Goal: Task Accomplishment & Management: Complete application form

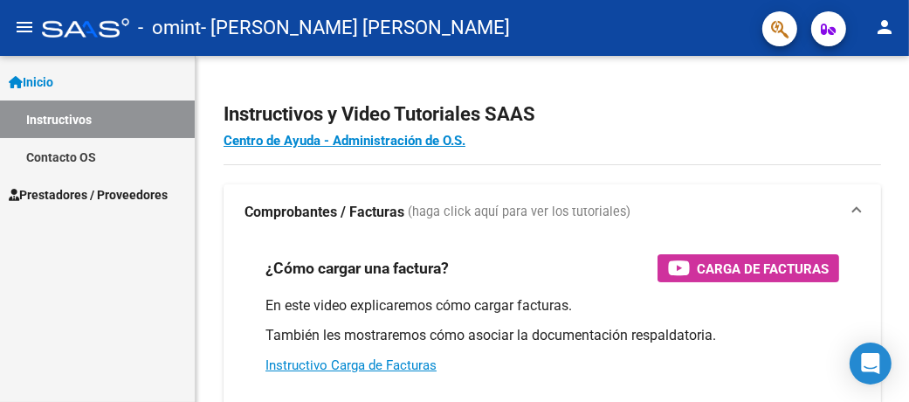
click at [81, 190] on span "Prestadores / Proveedores" at bounding box center [88, 194] width 159 height 19
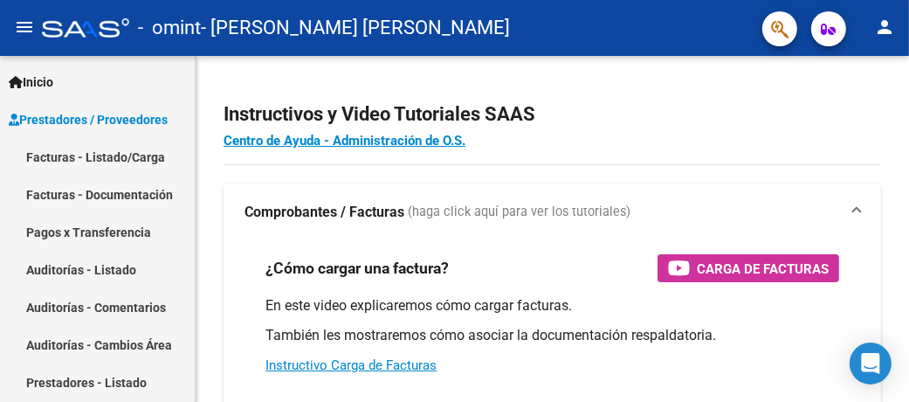
click at [88, 161] on link "Facturas - Listado/Carga" at bounding box center [97, 157] width 195 height 38
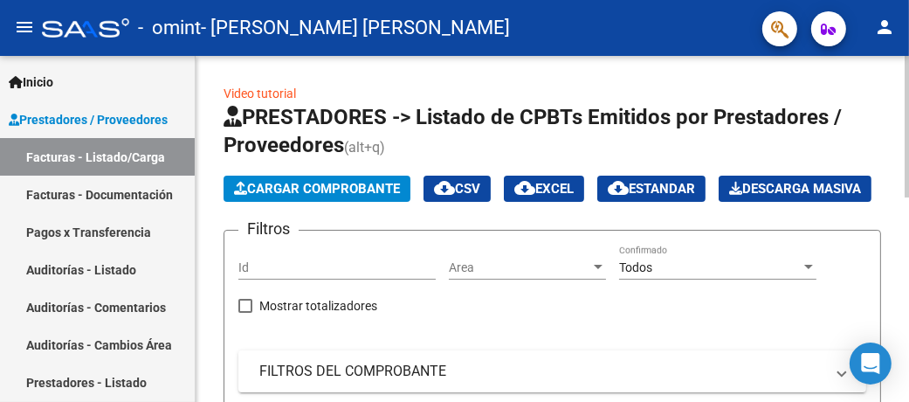
click at [331, 190] on span "Cargar Comprobante" at bounding box center [317, 189] width 166 height 16
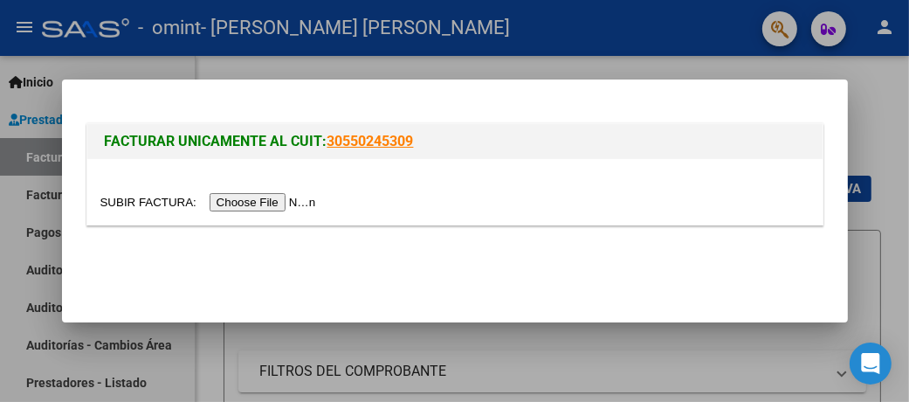
click at [245, 212] on div at bounding box center [455, 192] width 736 height 66
click at [262, 199] on input "file" at bounding box center [210, 202] width 221 height 18
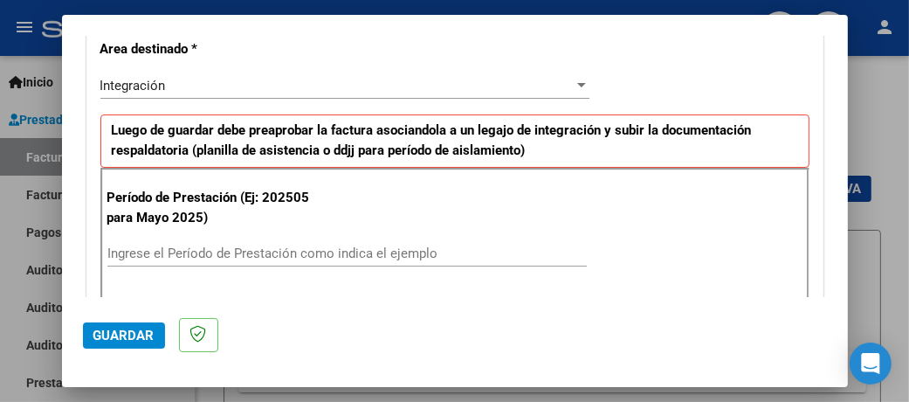
scroll to position [437, 0]
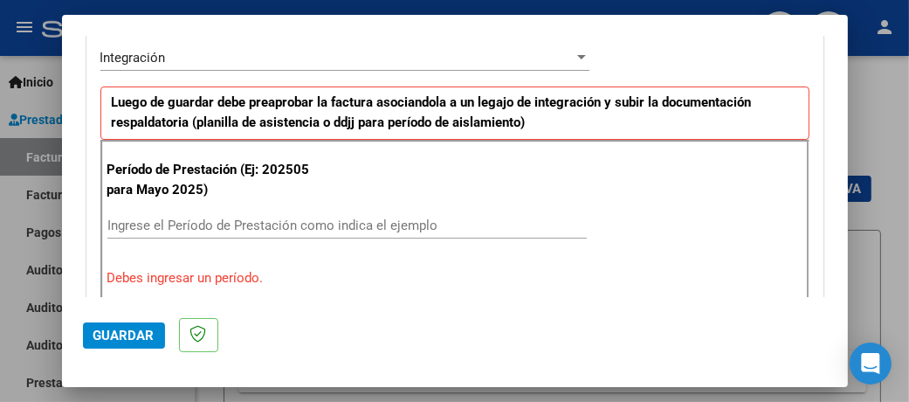
click at [260, 224] on input "Ingrese el Período de Prestación como indica el ejemplo" at bounding box center [347, 226] width 480 height 16
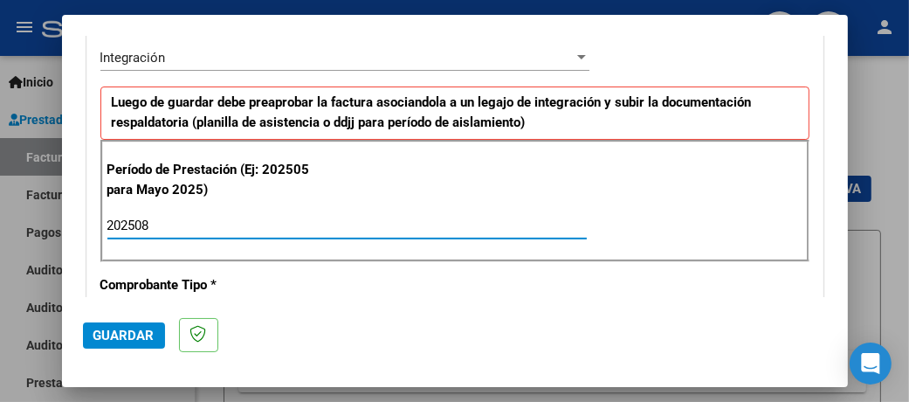
type input "202508"
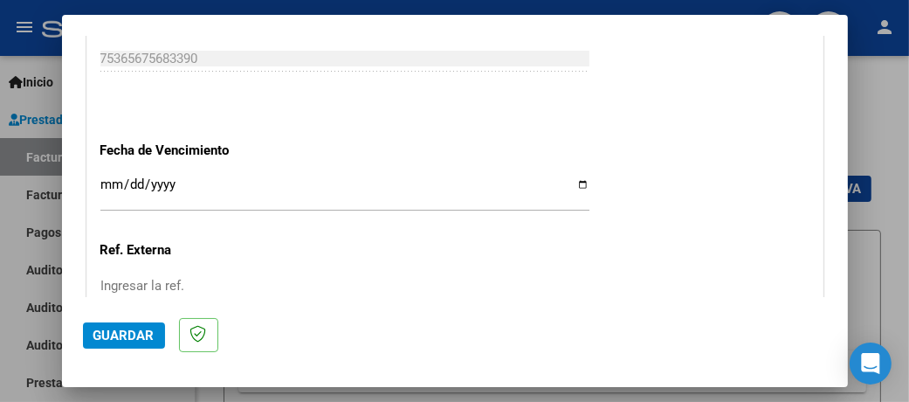
scroll to position [1136, 0]
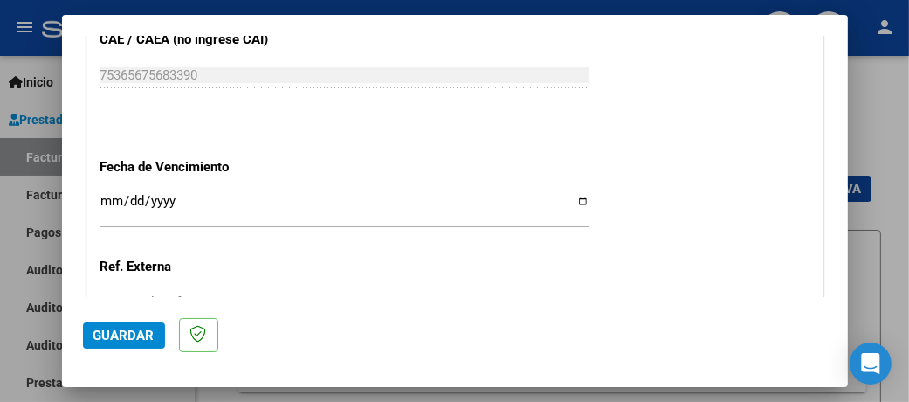
click at [577, 194] on input "Ingresar la fecha" at bounding box center [344, 208] width 489 height 28
type input "2025-09-11"
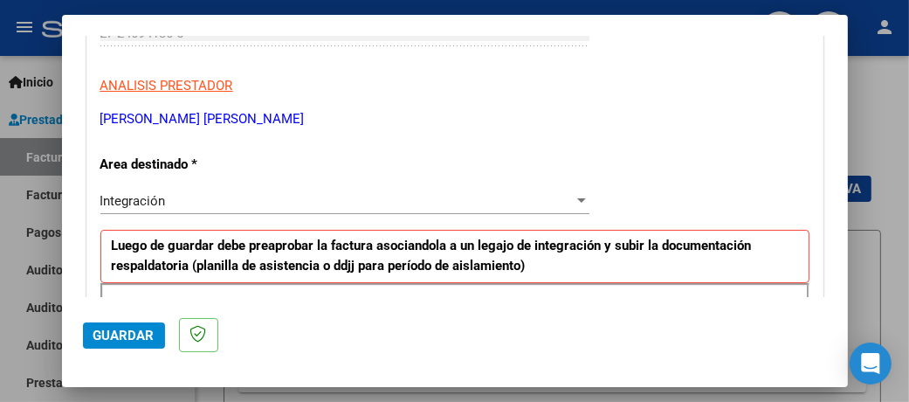
scroll to position [362, 0]
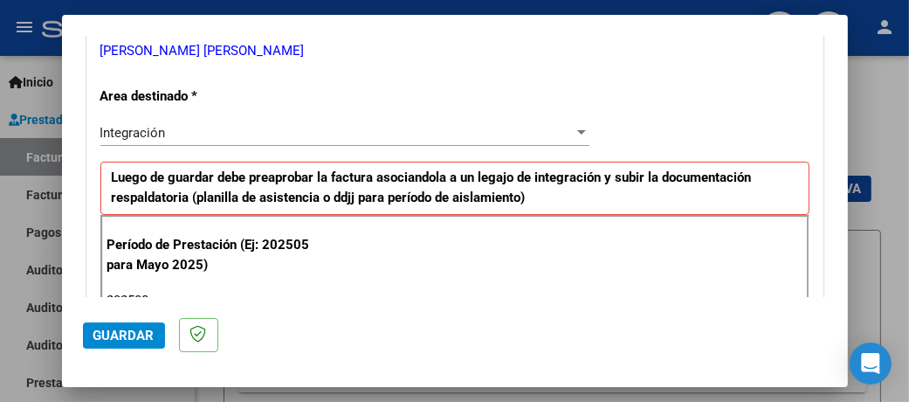
click at [577, 130] on div at bounding box center [581, 132] width 9 height 4
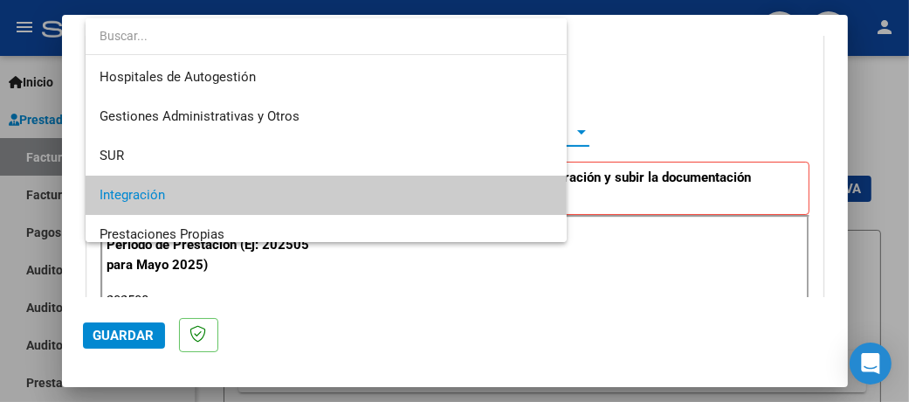
scroll to position [65, 0]
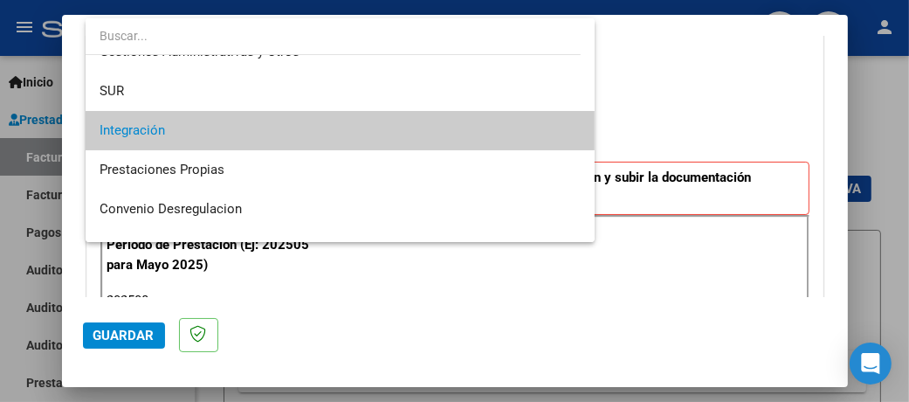
click at [415, 130] on span "Integración" at bounding box center [340, 130] width 480 height 39
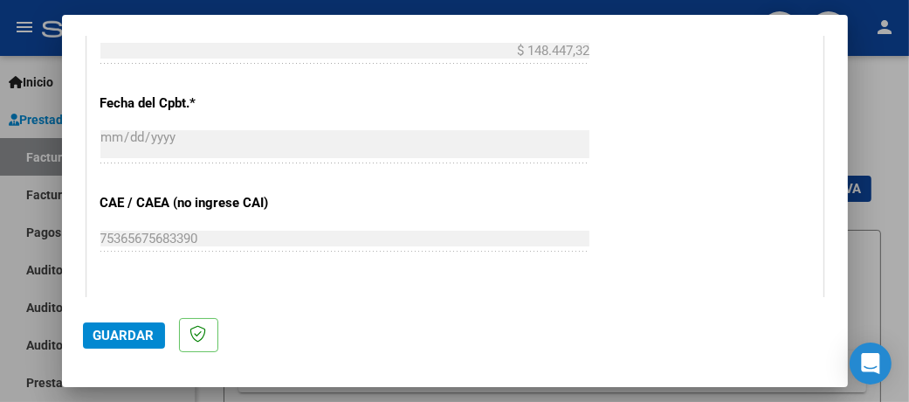
scroll to position [1322, 0]
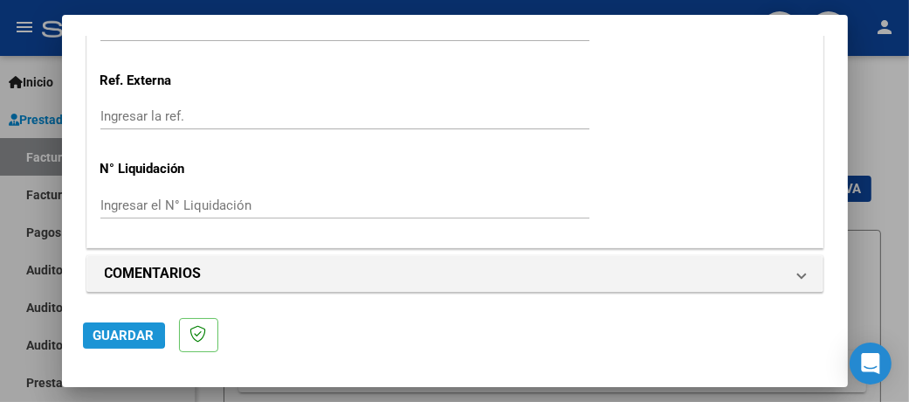
click at [102, 335] on span "Guardar" at bounding box center [123, 336] width 61 height 16
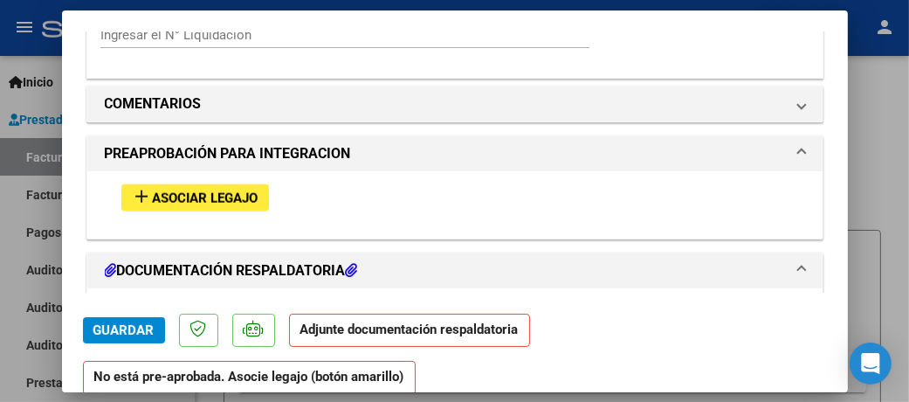
scroll to position [1485, 0]
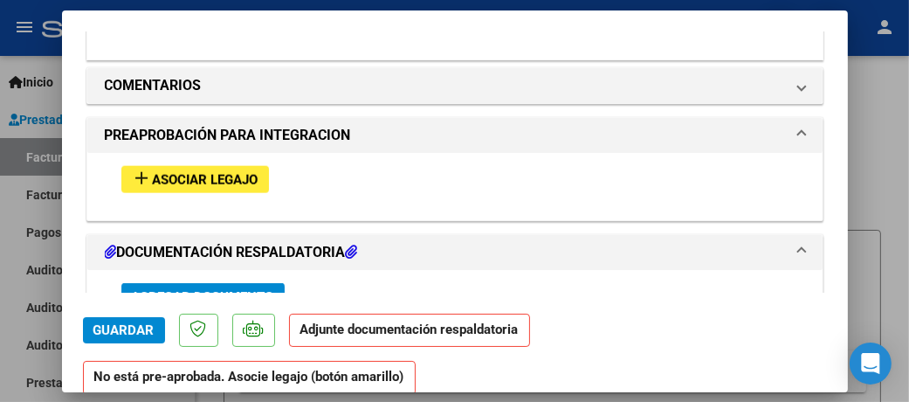
click at [196, 172] on span "Asociar Legajo" at bounding box center [206, 180] width 106 height 16
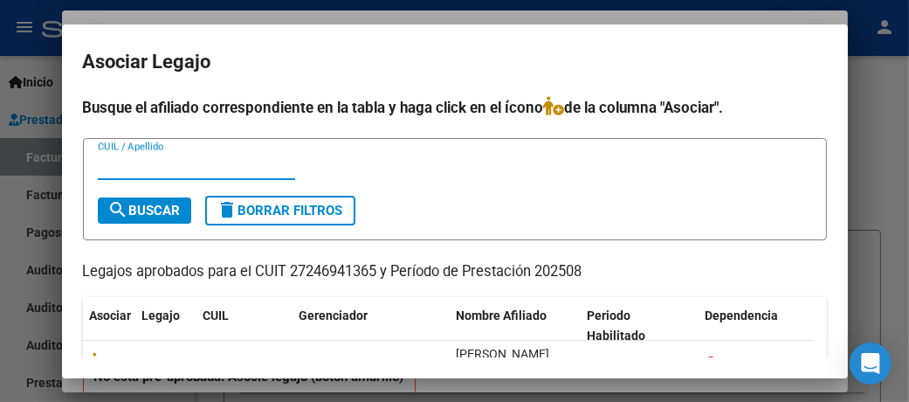
scroll to position [102, 0]
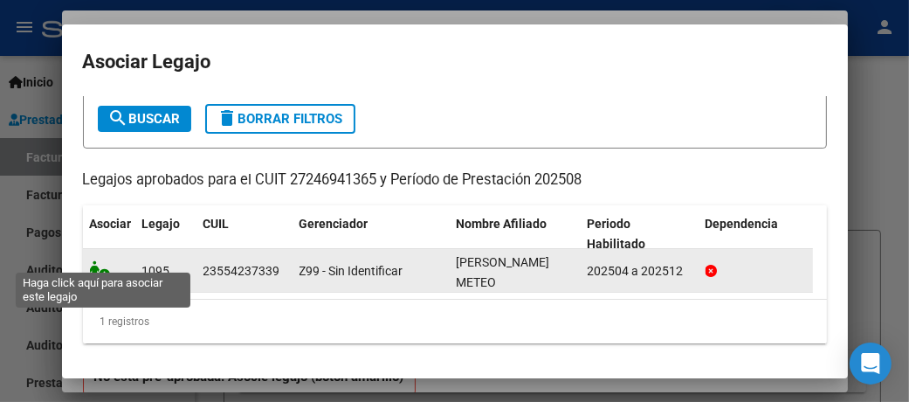
click at [96, 260] on icon at bounding box center [100, 269] width 21 height 19
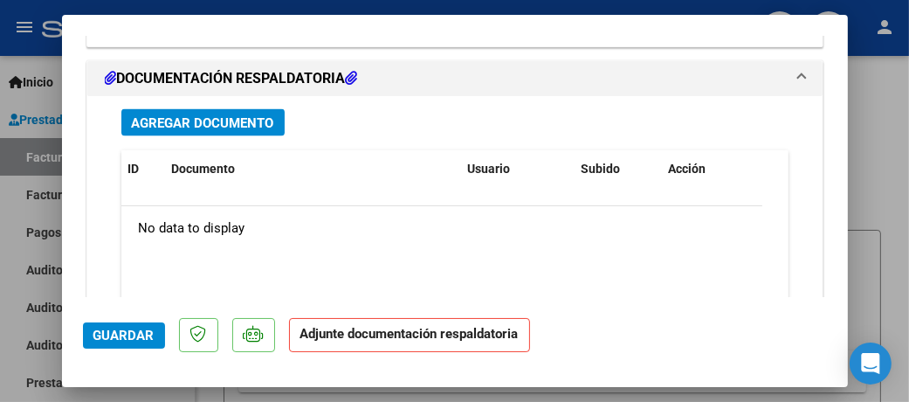
scroll to position [1967, 0]
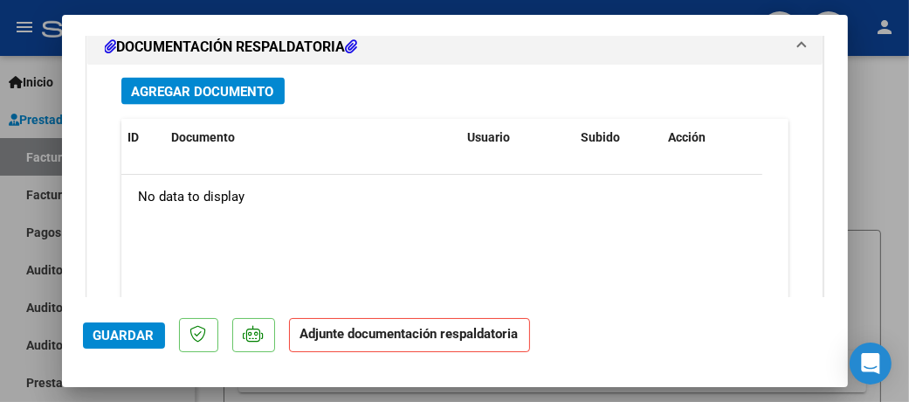
click at [200, 84] on span "Agregar Documento" at bounding box center [203, 92] width 142 height 16
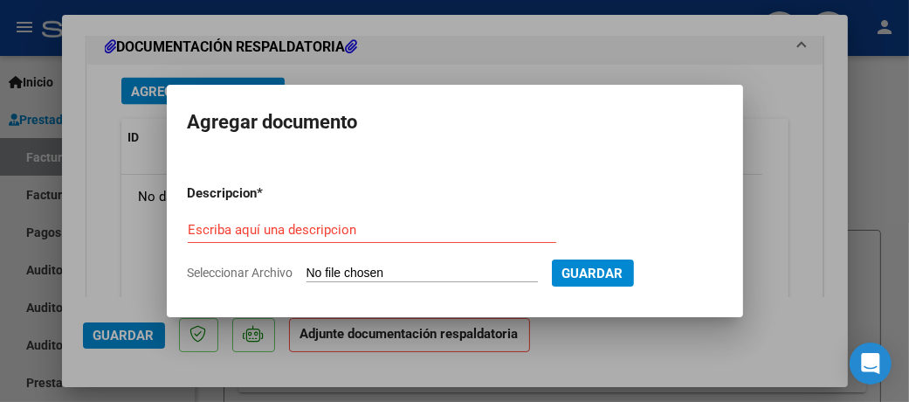
click at [354, 271] on input "Seleccionar Archivo" at bounding box center [422, 274] width 231 height 17
type input "C:\fakepath\27246941365_011_00001_00000662.pdf"
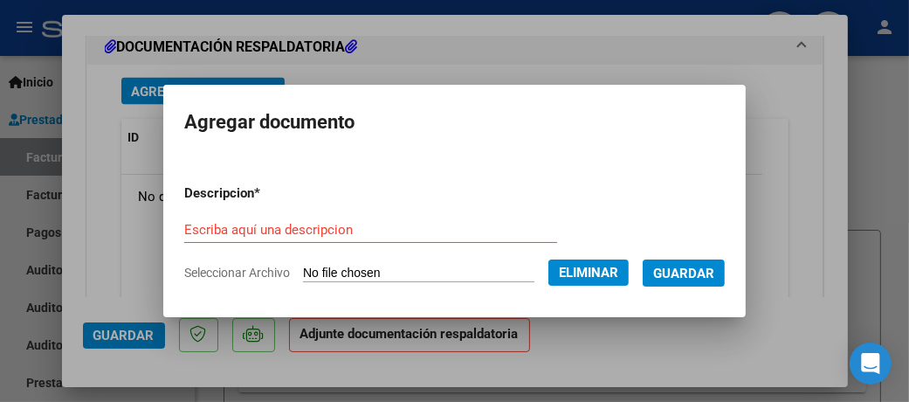
click at [273, 230] on input "Escriba aquí una descripcion" at bounding box center [370, 230] width 373 height 16
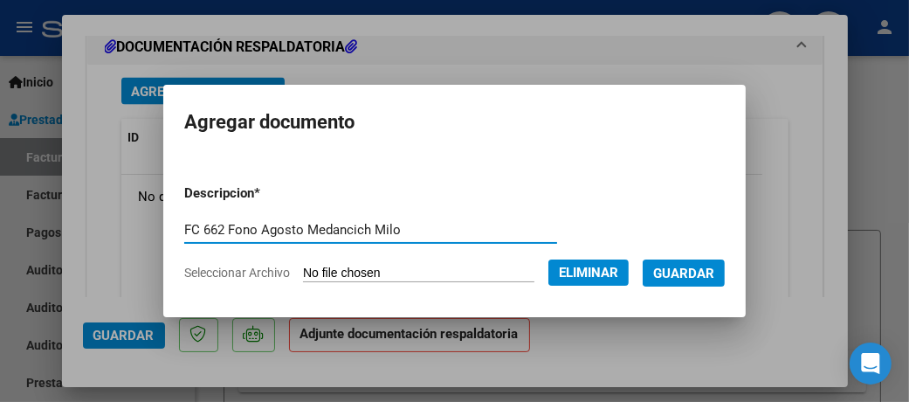
type input "FC 662 Fono Agosto Medancich Milo"
click at [715, 268] on span "Guardar" at bounding box center [683, 274] width 61 height 16
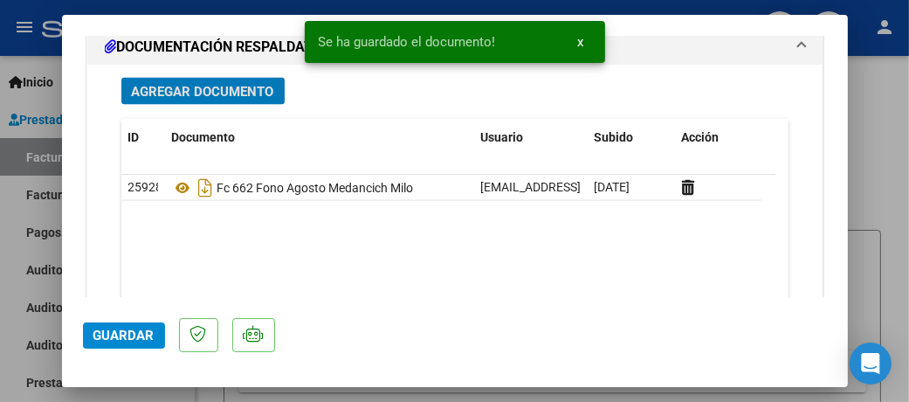
click at [213, 89] on span "Agregar Documento" at bounding box center [203, 92] width 142 height 16
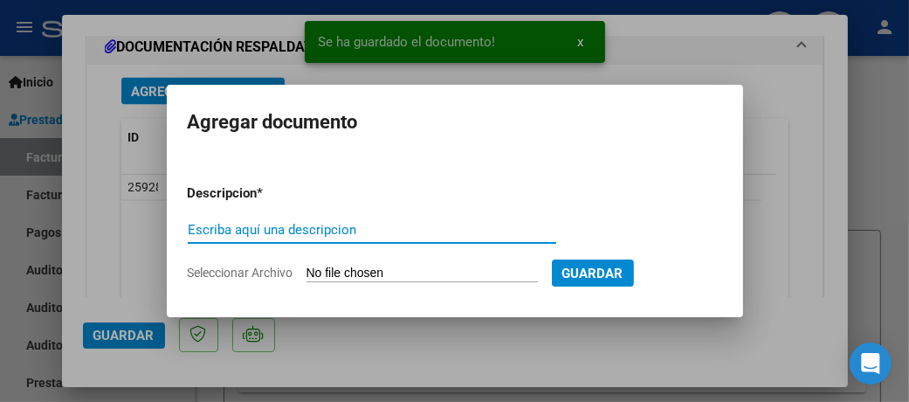
click at [412, 276] on input "Seleccionar Archivo" at bounding box center [422, 274] width 231 height 17
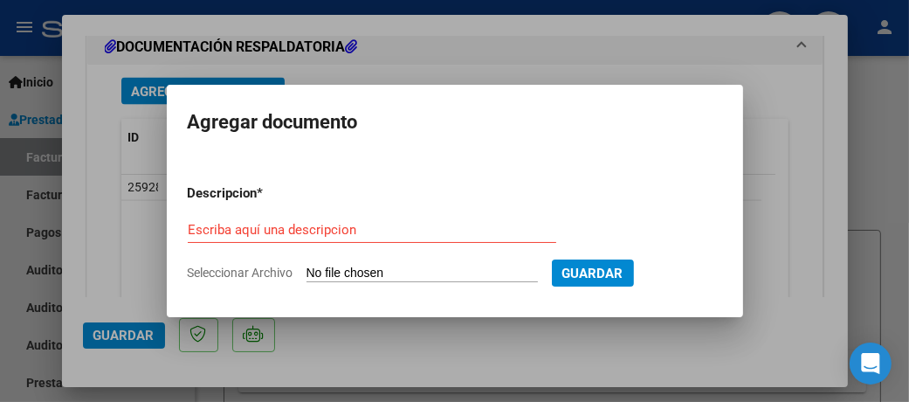
type input "C:\fakepath\Planilla_Asist_27246941365_011_00001_00000662.pdf"
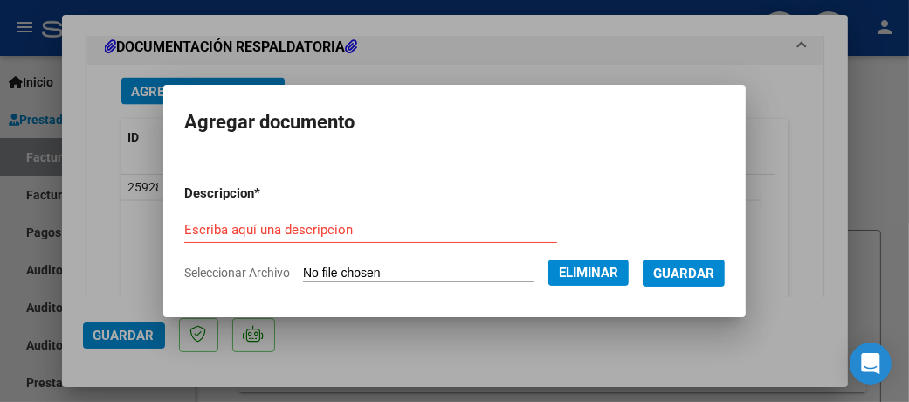
click at [281, 234] on input "Escriba aquí una descripcion" at bounding box center [370, 230] width 373 height 16
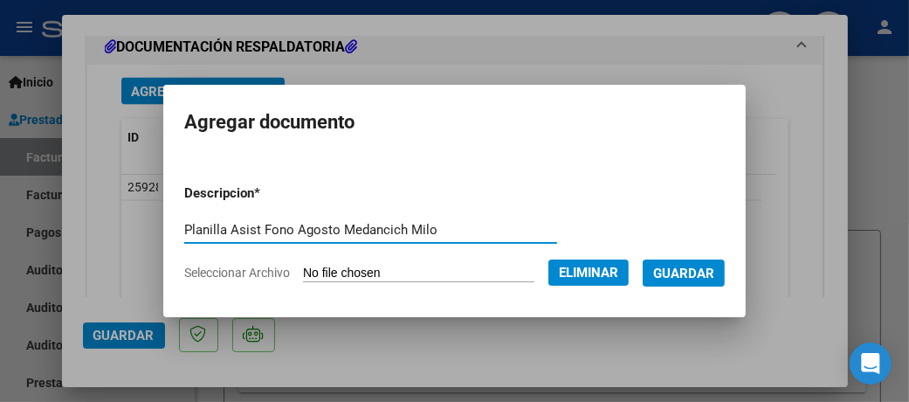
type input "Planilla Asist Fono Agosto Medancich Milo"
click at [708, 269] on span "Guardar" at bounding box center [683, 274] width 61 height 16
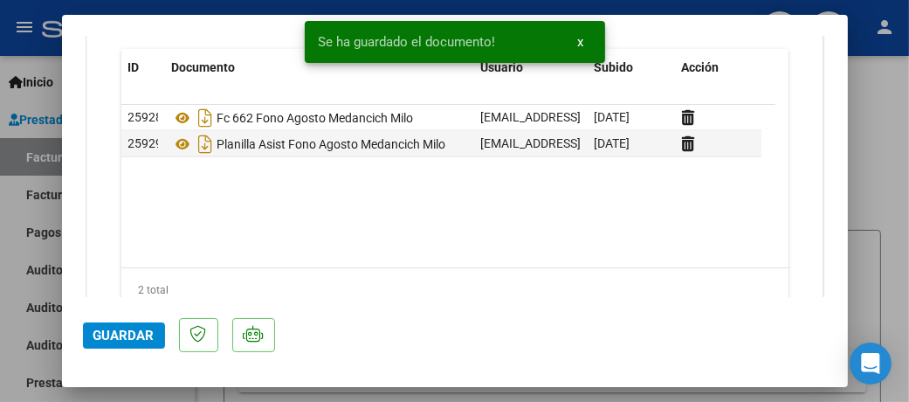
scroll to position [2097, 0]
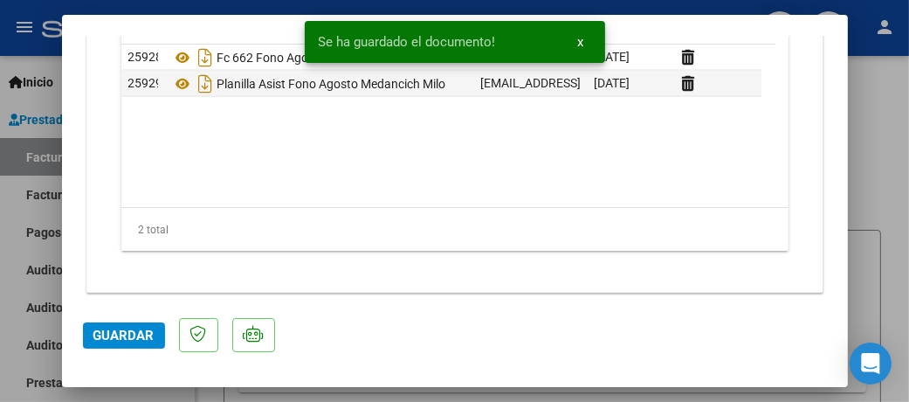
click at [139, 333] on span "Guardar" at bounding box center [123, 336] width 61 height 16
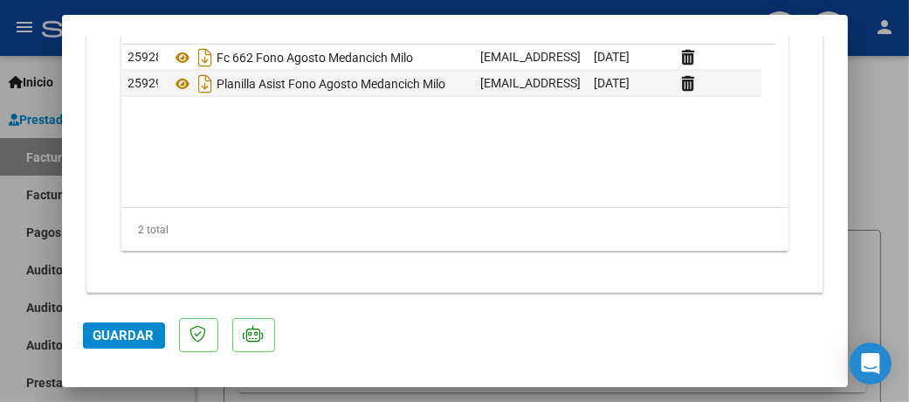
click at [137, 336] on span "Guardar" at bounding box center [123, 336] width 61 height 16
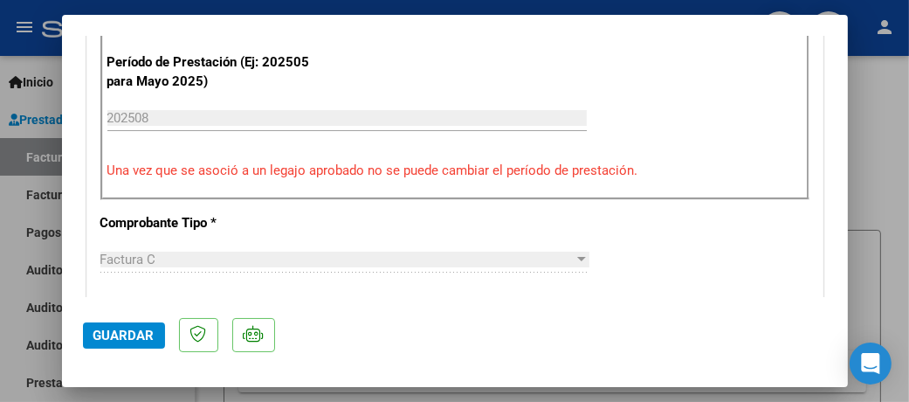
scroll to position [0, 0]
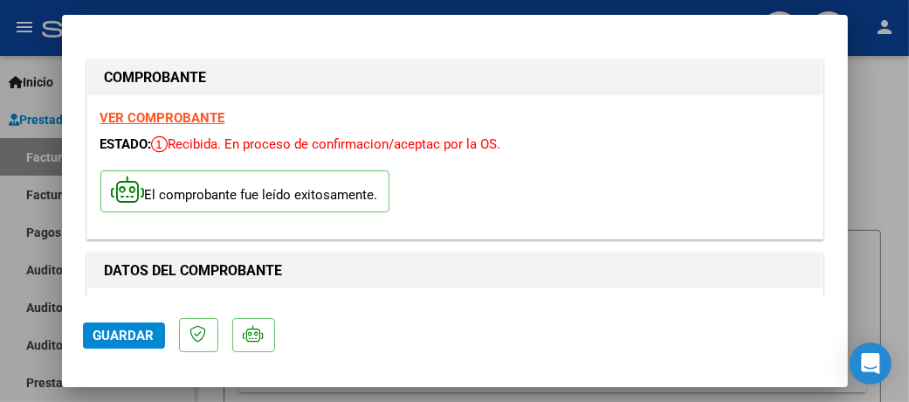
click at [871, 131] on div at bounding box center [454, 201] width 909 height 402
type input "$ 0,00"
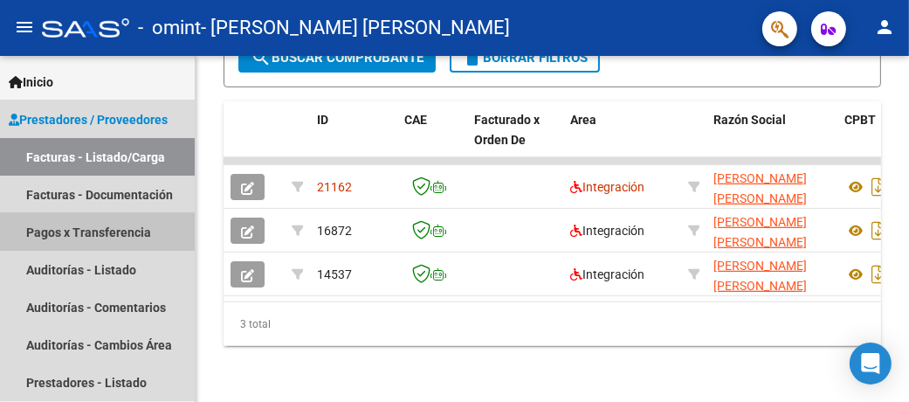
click at [105, 236] on link "Pagos x Transferencia" at bounding box center [97, 232] width 195 height 38
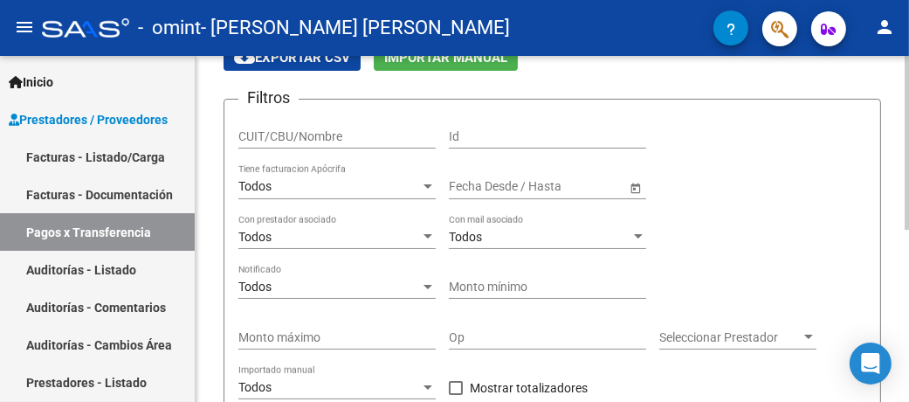
scroll to position [82, 0]
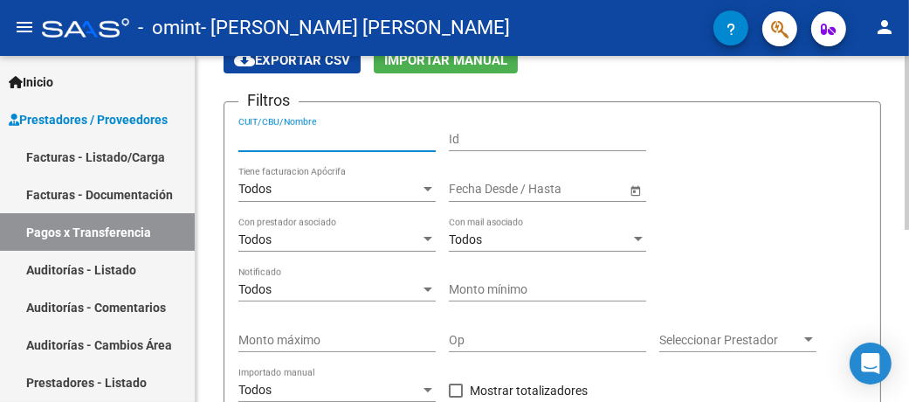
click at [325, 139] on input "CUIT/CBU/Nombre" at bounding box center [336, 139] width 197 height 15
paste input "27246941365"
type input "27246941365"
click at [633, 192] on span "Open calendar" at bounding box center [636, 190] width 42 height 42
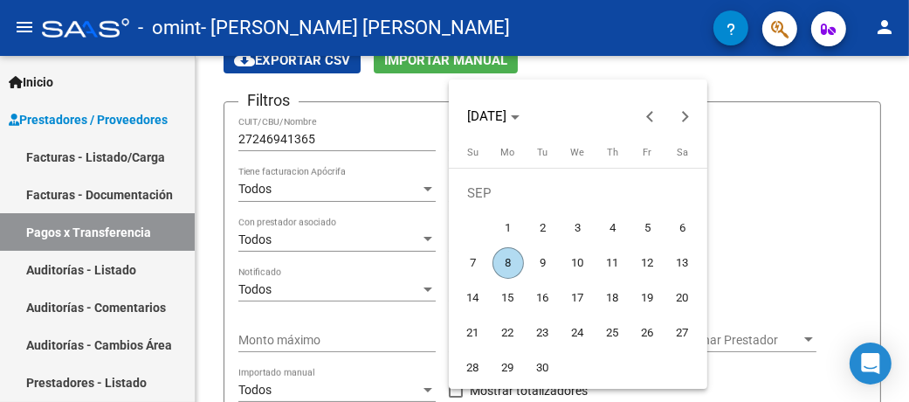
click at [782, 207] on div at bounding box center [454, 201] width 909 height 402
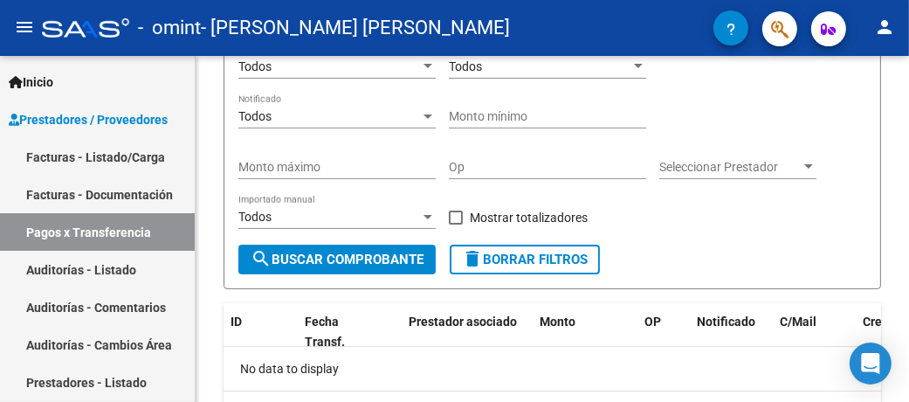
scroll to position [257, 0]
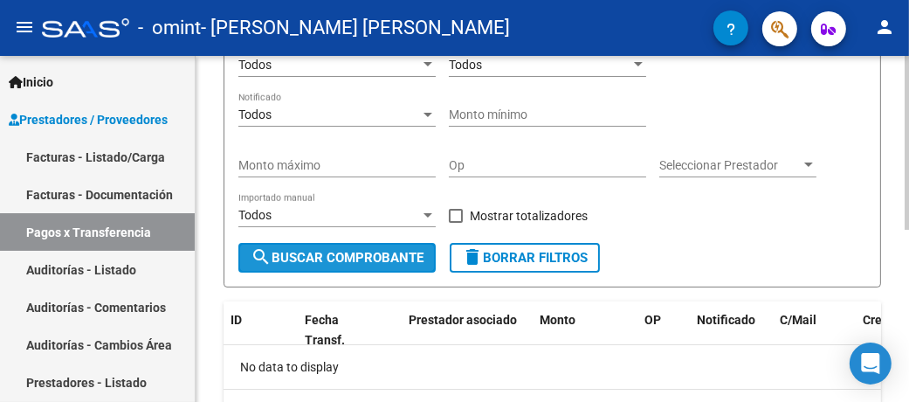
click at [363, 261] on span "search Buscar Comprobante" at bounding box center [337, 258] width 173 height 16
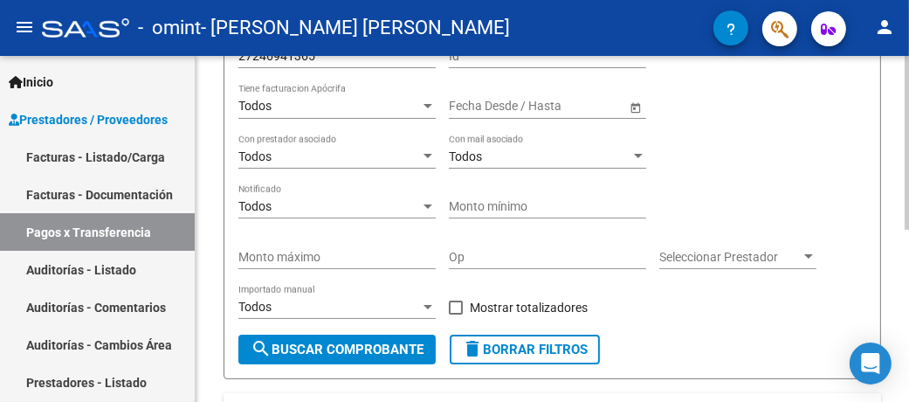
scroll to position [82, 0]
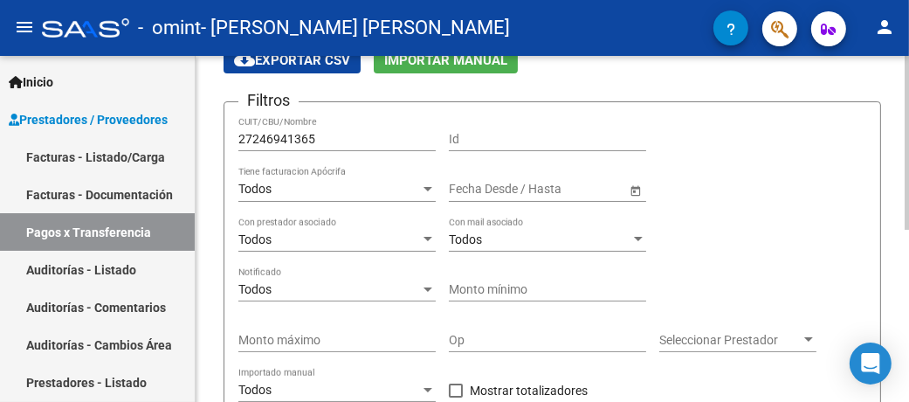
click at [480, 247] on div "Todos Con mail asociado" at bounding box center [547, 234] width 197 height 35
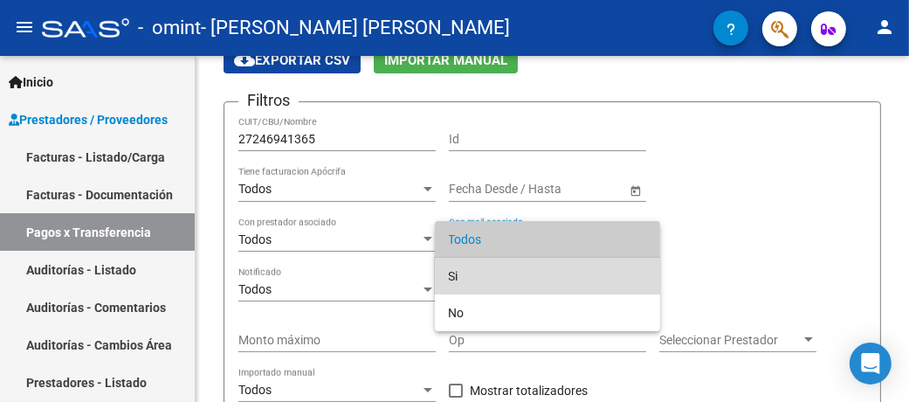
click at [489, 269] on span "Si" at bounding box center [547, 276] width 197 height 37
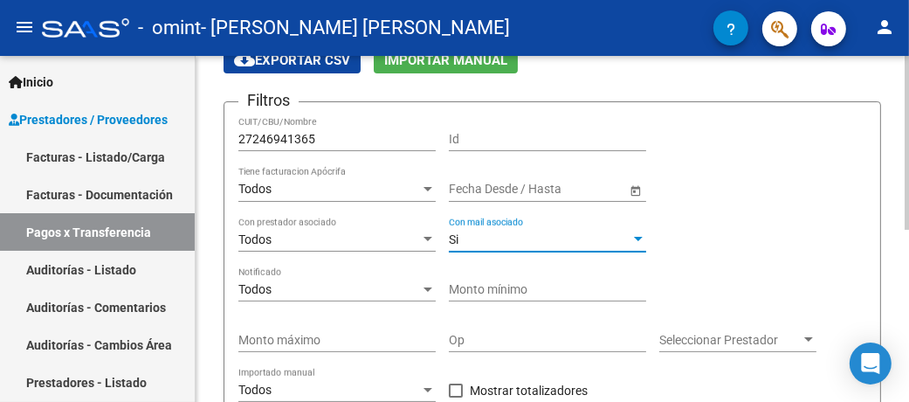
scroll to position [169, 0]
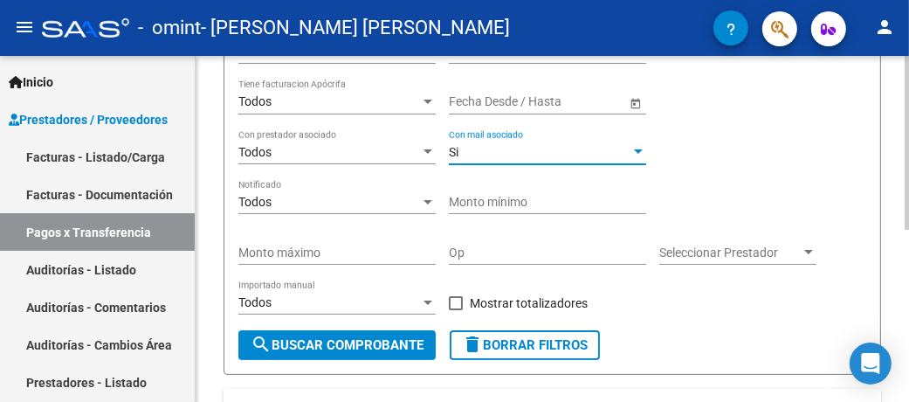
click at [356, 346] on span "search Buscar Comprobante" at bounding box center [337, 345] width 173 height 16
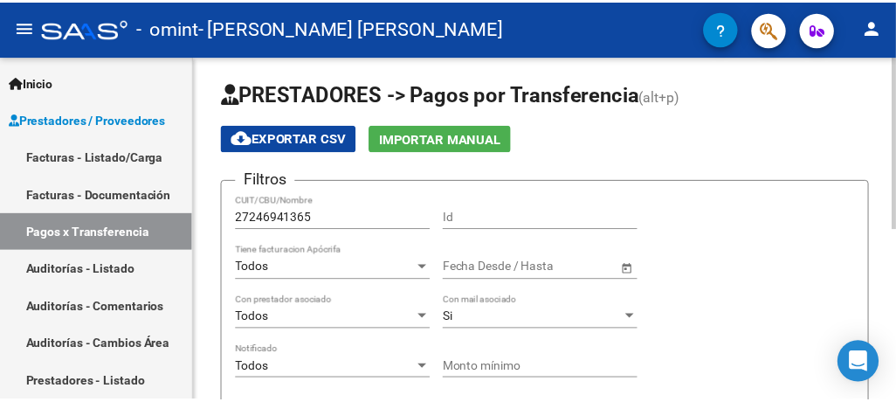
scroll to position [0, 0]
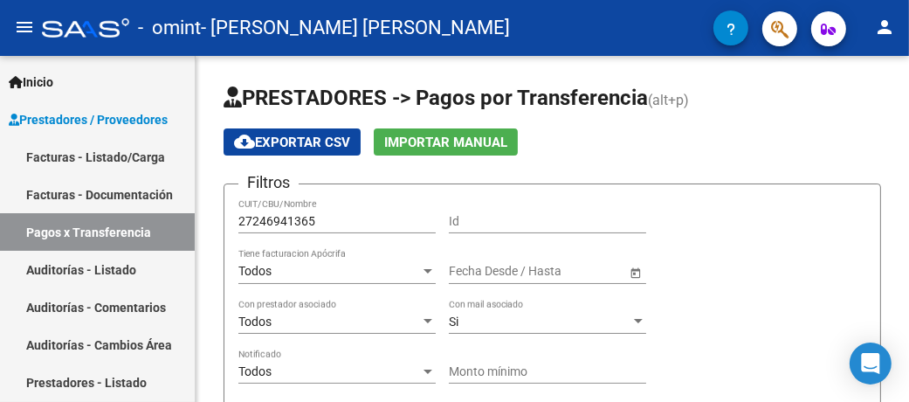
click at [887, 27] on mat-icon "person" at bounding box center [884, 27] width 21 height 21
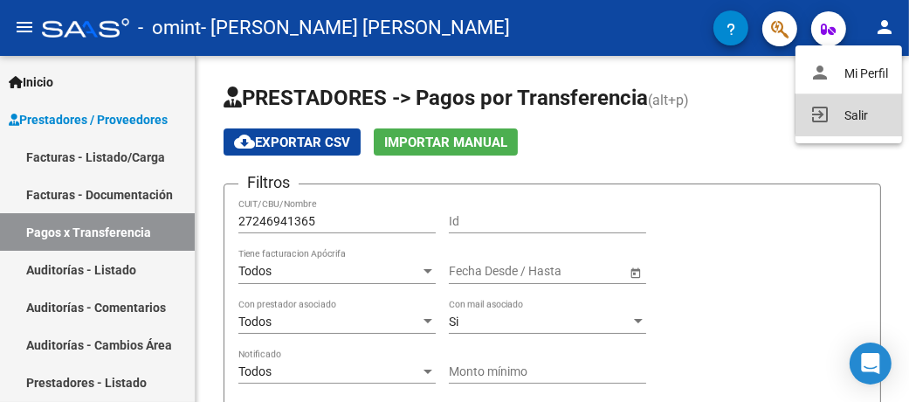
click at [865, 113] on button "exit_to_app Salir" at bounding box center [849, 115] width 107 height 42
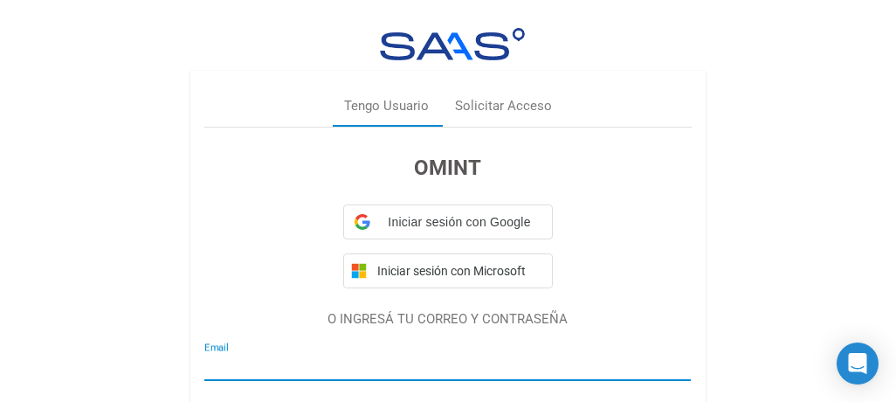
type input "rodriguez_edithb@yahoo.com.ar"
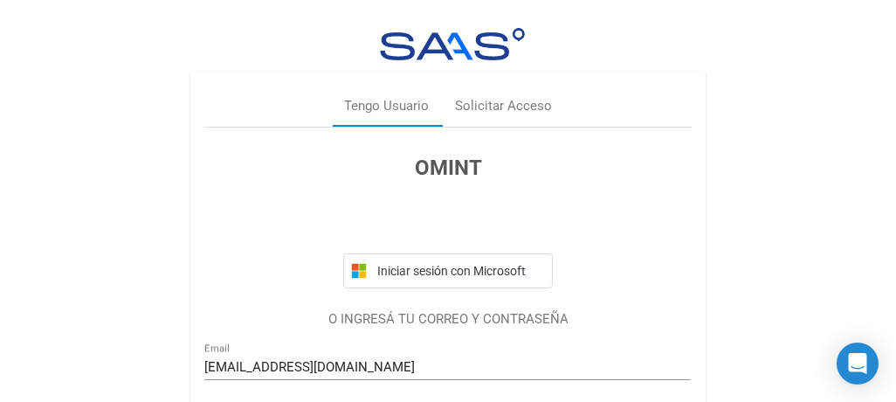
scroll to position [175, 0]
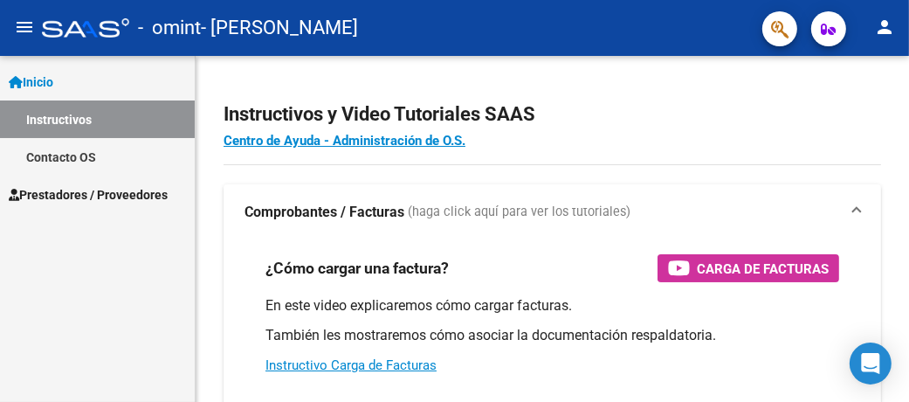
click at [888, 31] on mat-icon "person" at bounding box center [884, 27] width 21 height 21
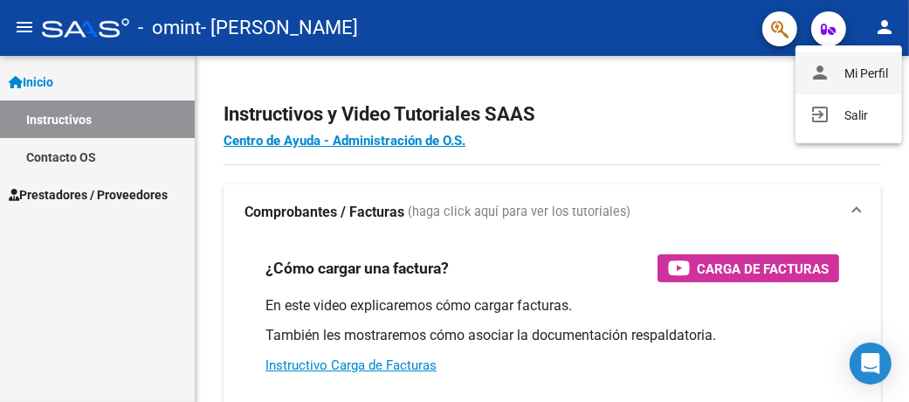
click at [860, 78] on button "person Mi Perfil" at bounding box center [849, 73] width 107 height 42
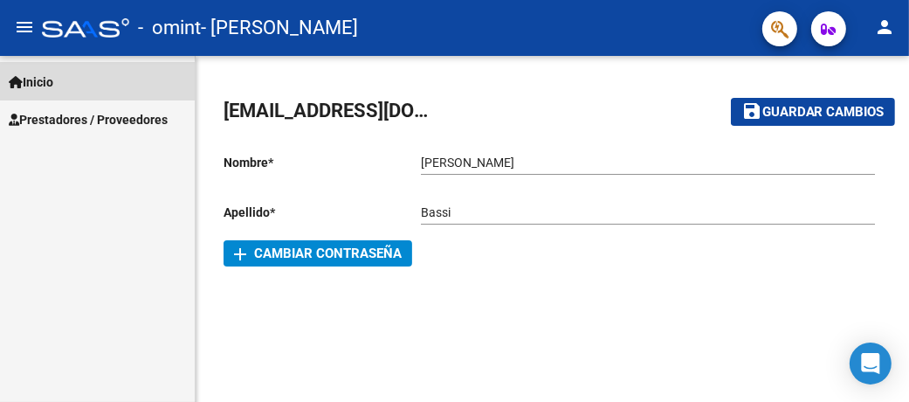
click at [45, 80] on span "Inicio" at bounding box center [31, 82] width 45 height 19
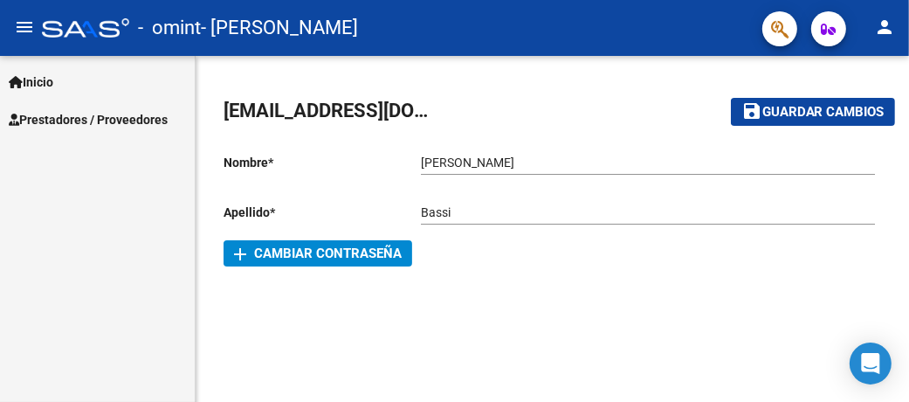
click at [39, 84] on span "Inicio" at bounding box center [31, 82] width 45 height 19
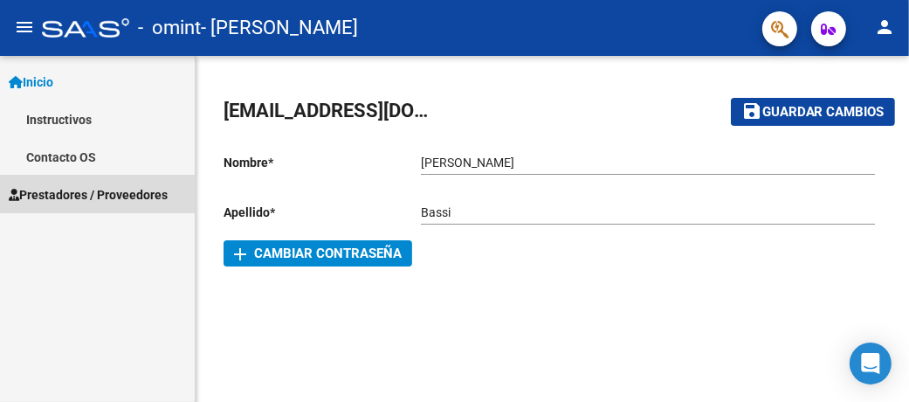
click at [66, 201] on span "Prestadores / Proveedores" at bounding box center [88, 194] width 159 height 19
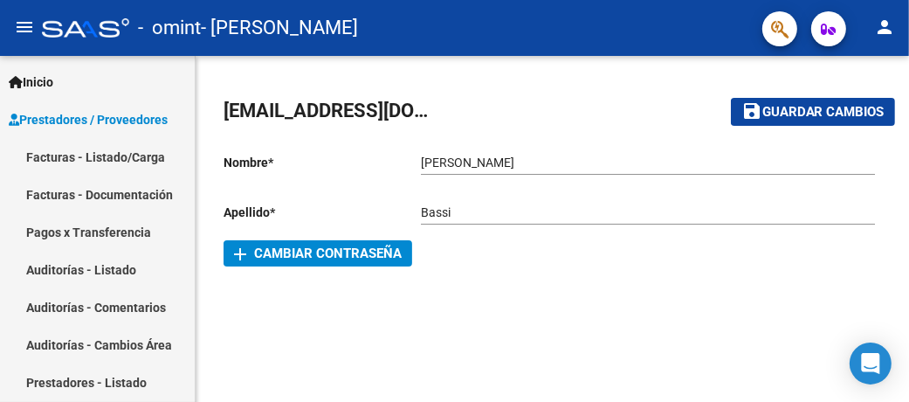
click at [89, 144] on link "Facturas - Listado/Carga" at bounding box center [97, 157] width 195 height 38
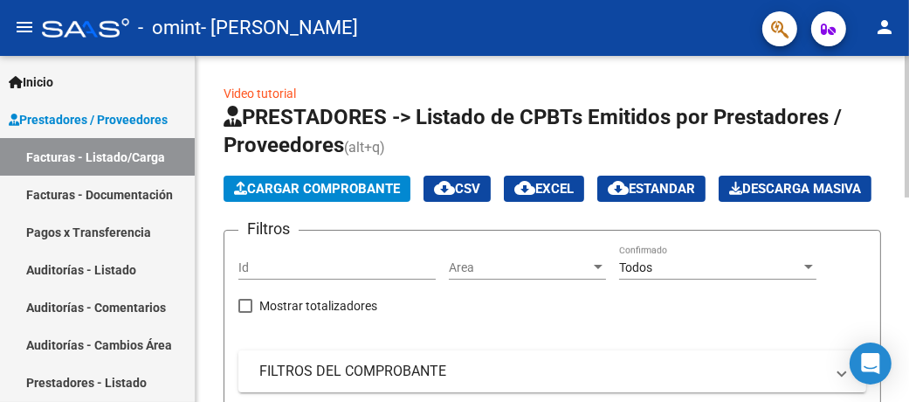
click at [342, 190] on span "Cargar Comprobante" at bounding box center [317, 189] width 166 height 16
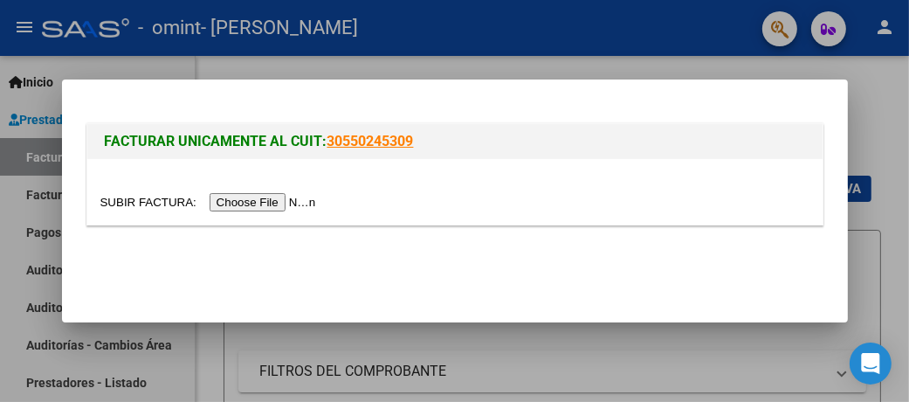
click at [234, 201] on input "file" at bounding box center [210, 202] width 221 height 18
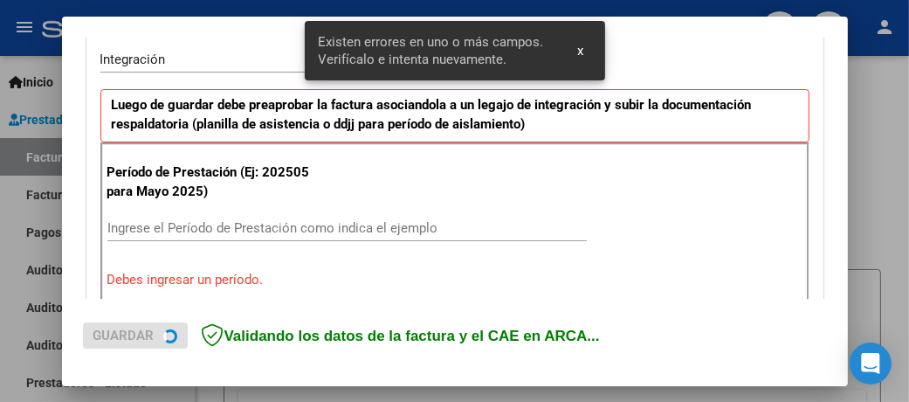
scroll to position [440, 0]
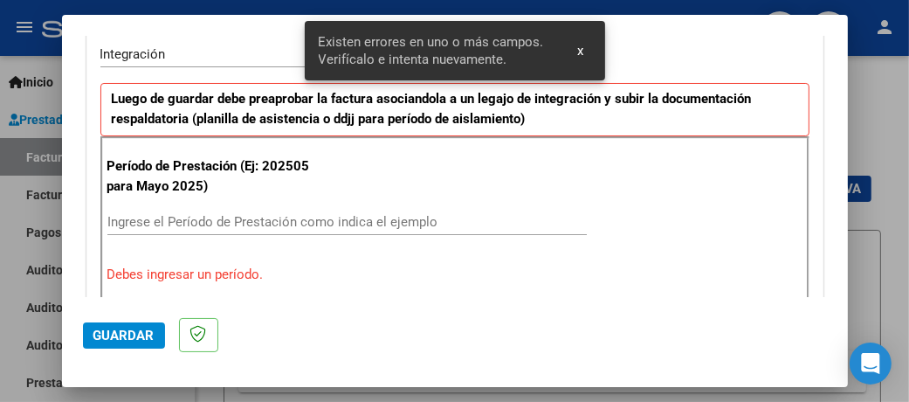
click at [145, 216] on input "Ingrese el Período de Prestación como indica el ejemplo" at bounding box center [347, 222] width 480 height 16
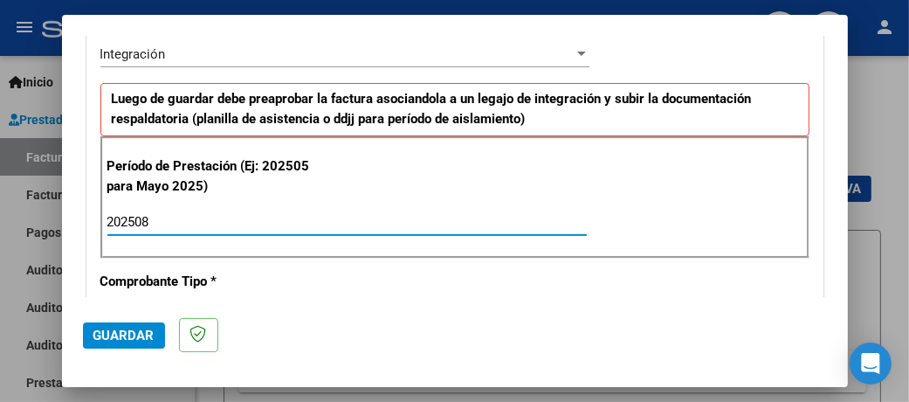
type input "202508"
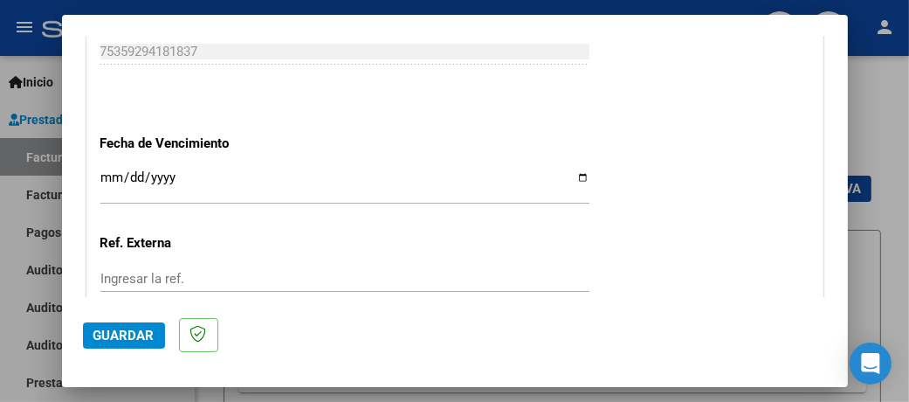
scroll to position [1139, 0]
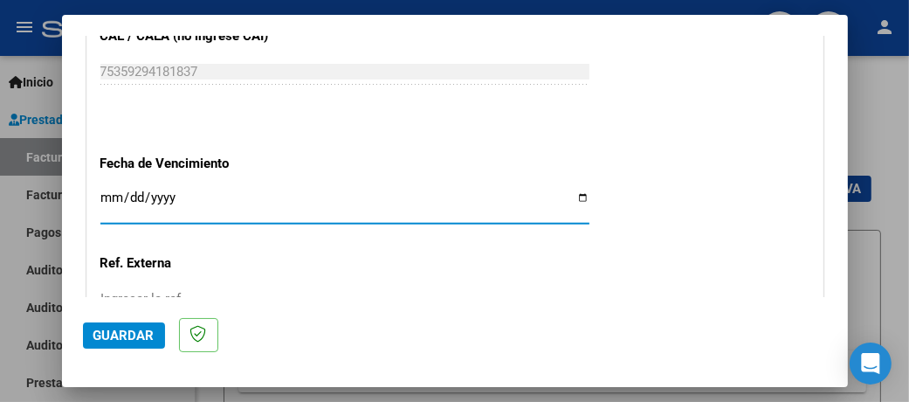
click at [570, 192] on input "Ingresar la fecha" at bounding box center [344, 204] width 489 height 28
type input "2025-09-10"
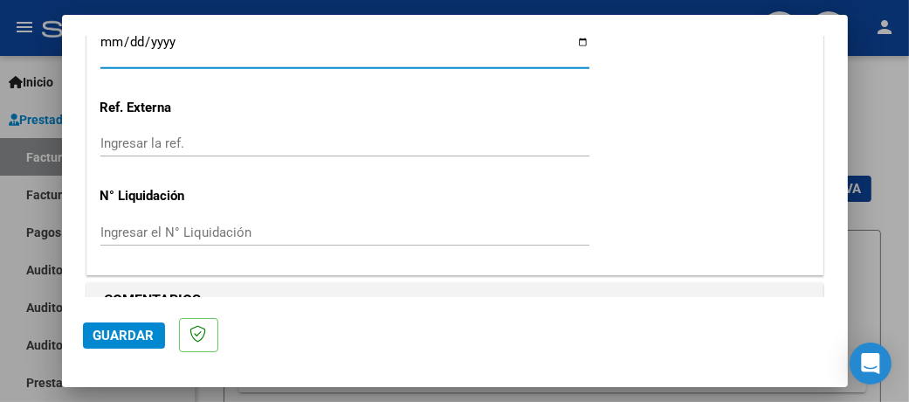
scroll to position [1322, 0]
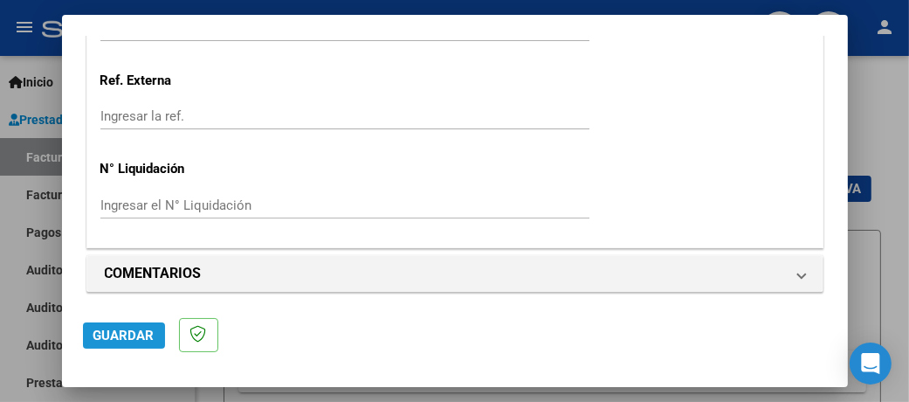
click at [115, 342] on span "Guardar" at bounding box center [123, 336] width 61 height 16
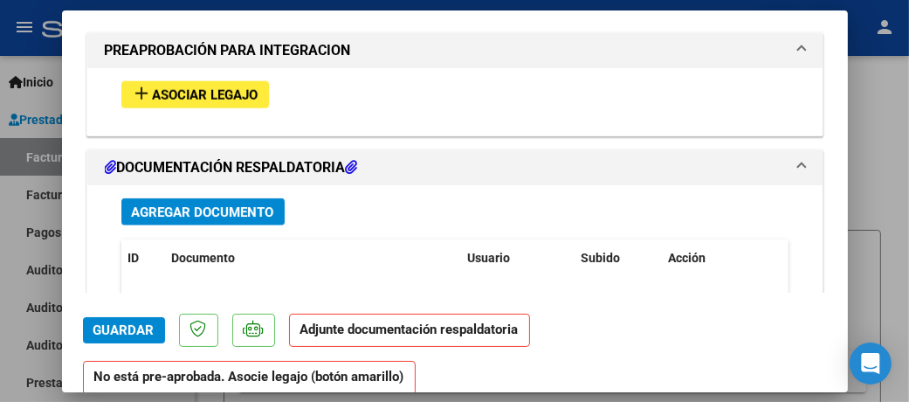
scroll to position [1572, 0]
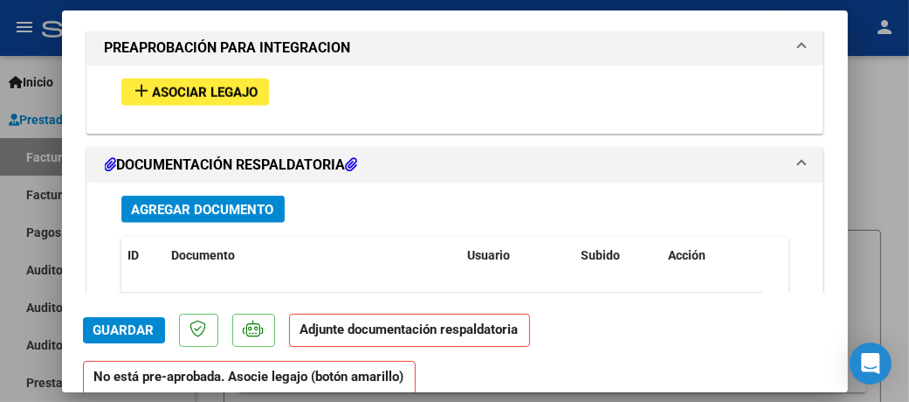
click at [179, 79] on button "add Asociar Legajo" at bounding box center [195, 92] width 148 height 27
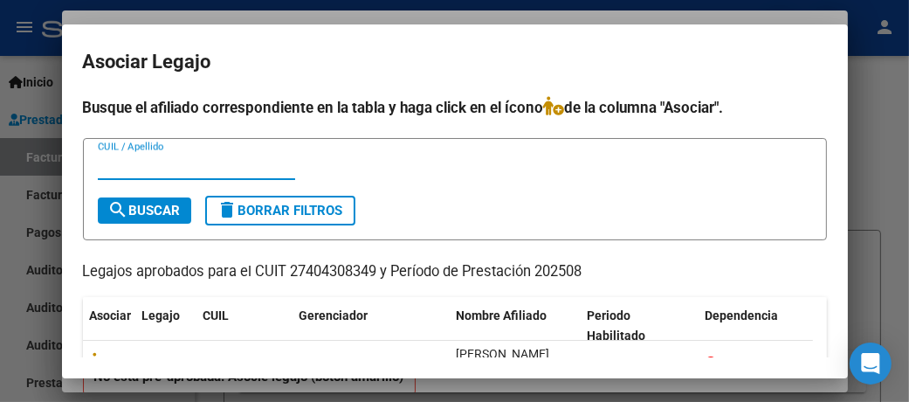
scroll to position [87, 0]
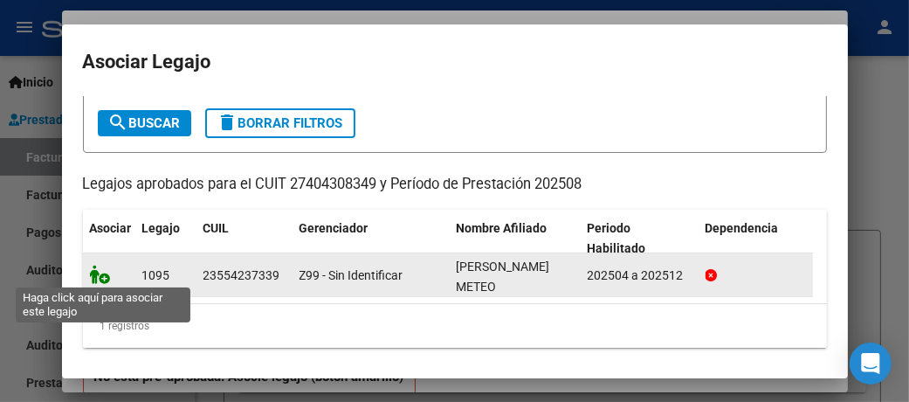
click at [95, 274] on icon at bounding box center [100, 274] width 21 height 19
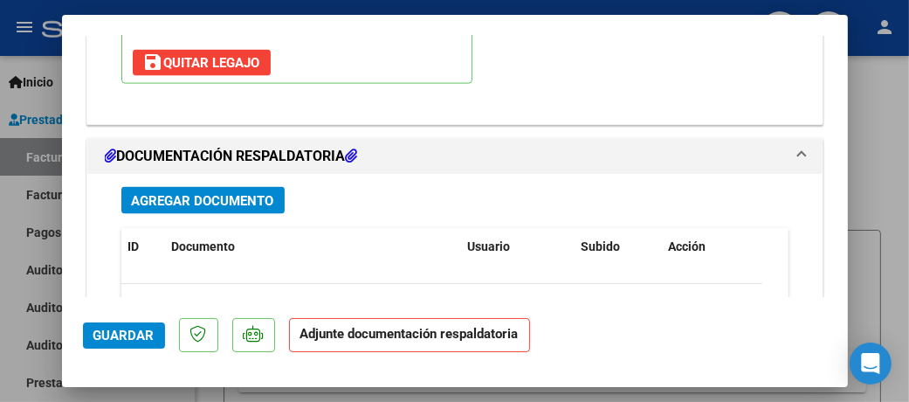
scroll to position [1880, 0]
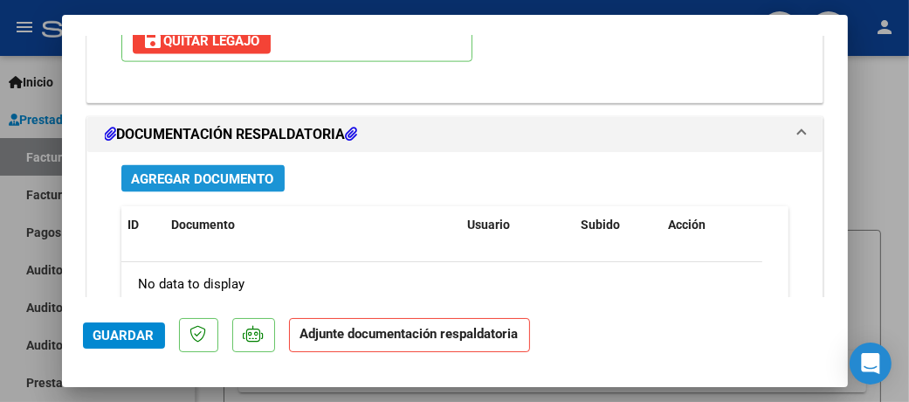
click at [245, 176] on span "Agregar Documento" at bounding box center [203, 179] width 142 height 16
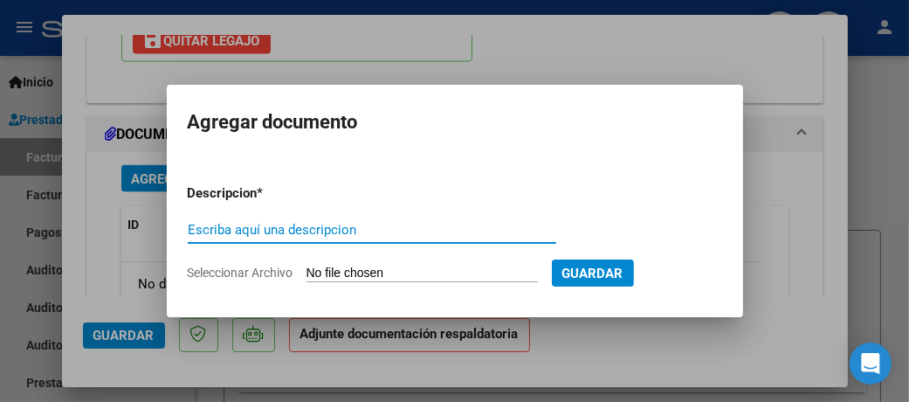
click at [389, 277] on input "Seleccionar Archivo" at bounding box center [422, 274] width 231 height 17
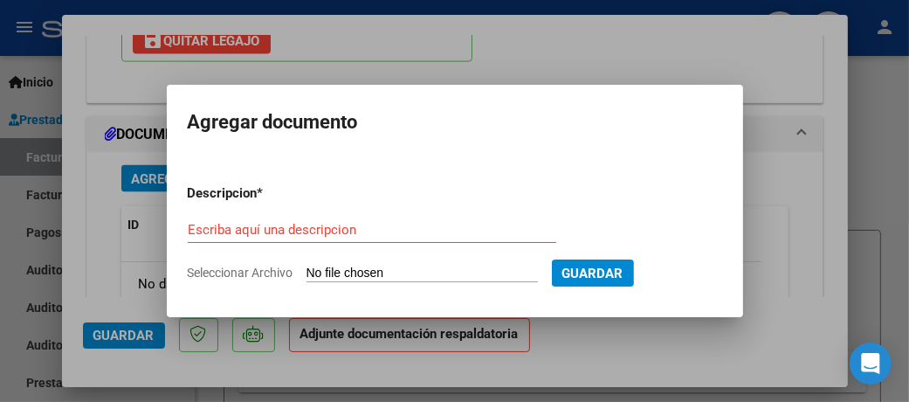
type input "C:\fakepath\27404308349_011_00001_00000564.pdf"
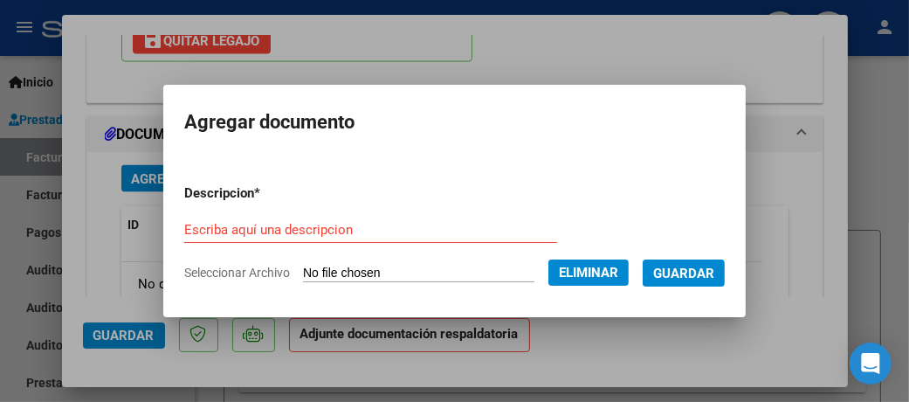
click at [216, 220] on div "Escriba aquí una descripcion" at bounding box center [370, 230] width 373 height 26
click at [226, 226] on input "Escriba aquí una descripcion" at bounding box center [370, 230] width 373 height 16
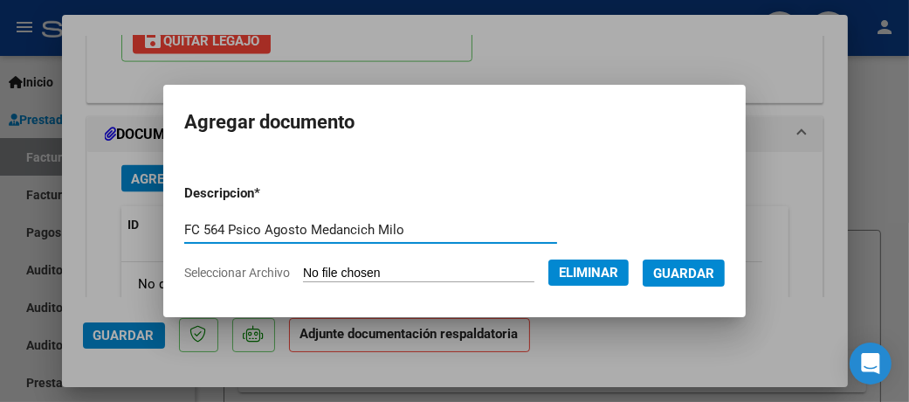
type input "FC 564 Psico Agosto Medancich Milo"
click at [710, 275] on span "Guardar" at bounding box center [683, 274] width 61 height 16
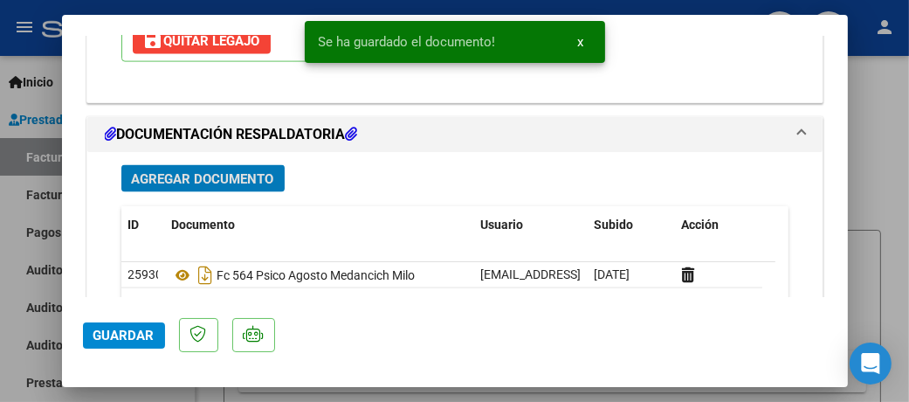
click at [189, 176] on span "Agregar Documento" at bounding box center [203, 179] width 142 height 16
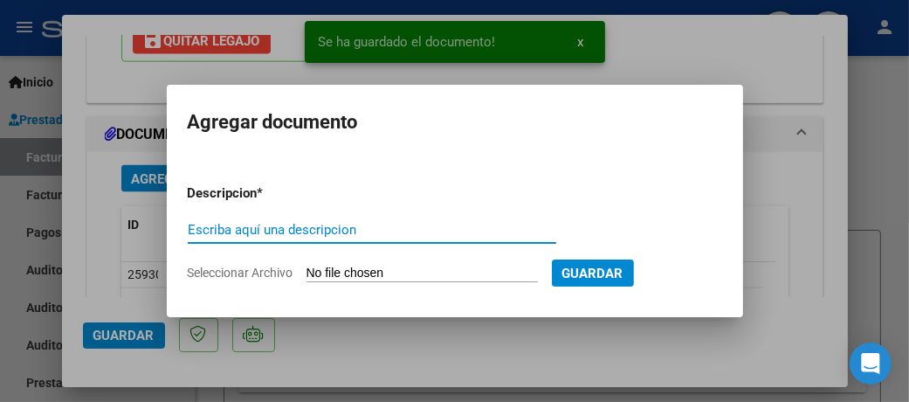
click at [265, 229] on input "Escriba aquí una descripcion" at bounding box center [372, 230] width 369 height 16
click at [357, 268] on input "Seleccionar Archivo" at bounding box center [422, 274] width 231 height 17
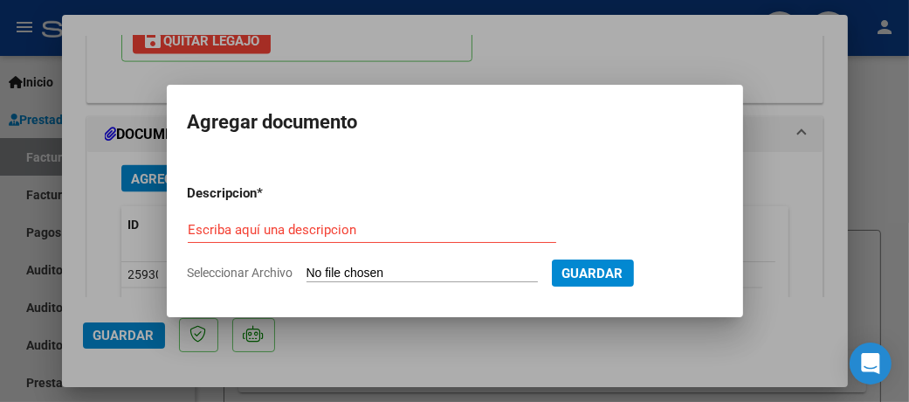
type input "C:\fakepath\Planilla_ Asist_27404308349_011_00001_00000564.pdf"
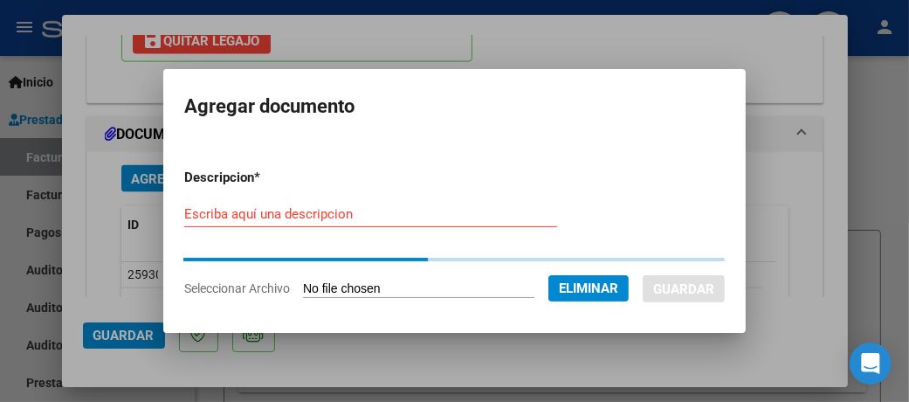
click at [336, 217] on div "Escriba aquí una descripcion" at bounding box center [370, 214] width 373 height 26
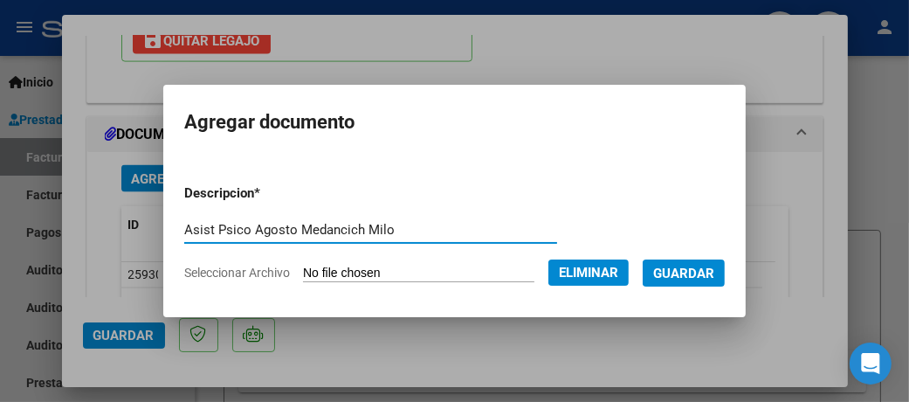
type input "Asist Psico Agosto Medancich Milo"
click at [715, 274] on span "Guardar" at bounding box center [683, 274] width 61 height 16
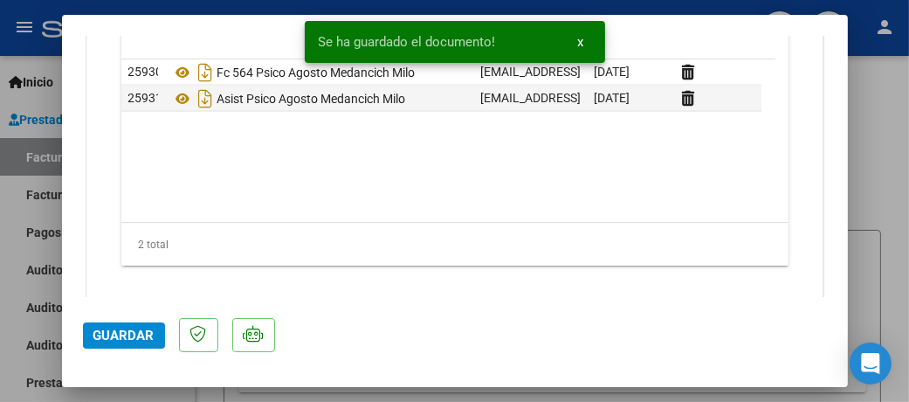
scroll to position [2097, 0]
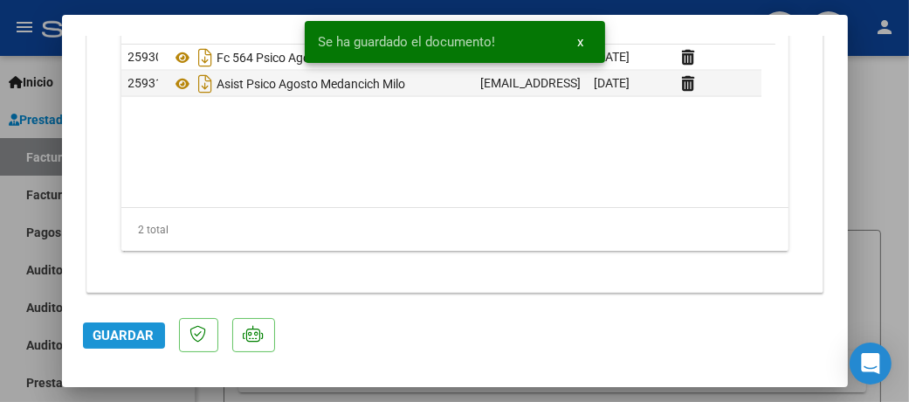
click at [141, 335] on span "Guardar" at bounding box center [123, 336] width 61 height 16
click at [875, 151] on div at bounding box center [454, 201] width 909 height 402
type input "$ 0,00"
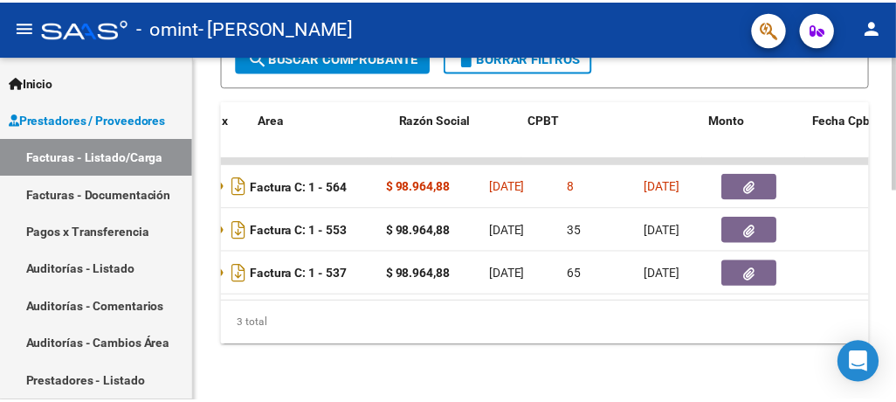
scroll to position [0, 0]
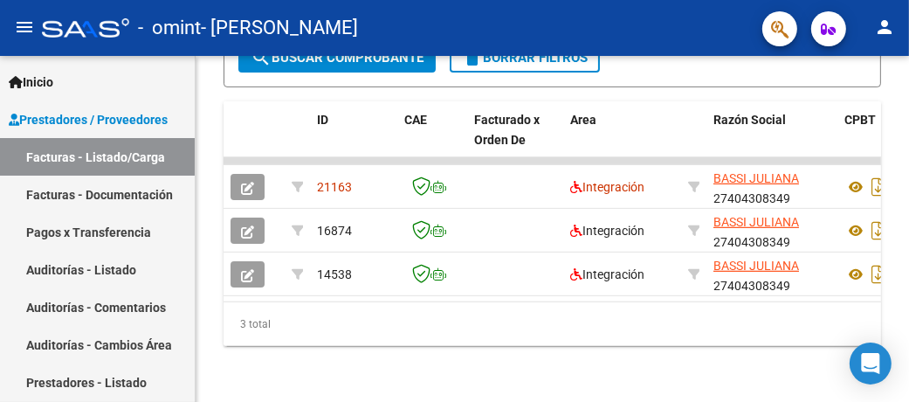
click at [883, 32] on mat-icon "person" at bounding box center [884, 27] width 21 height 21
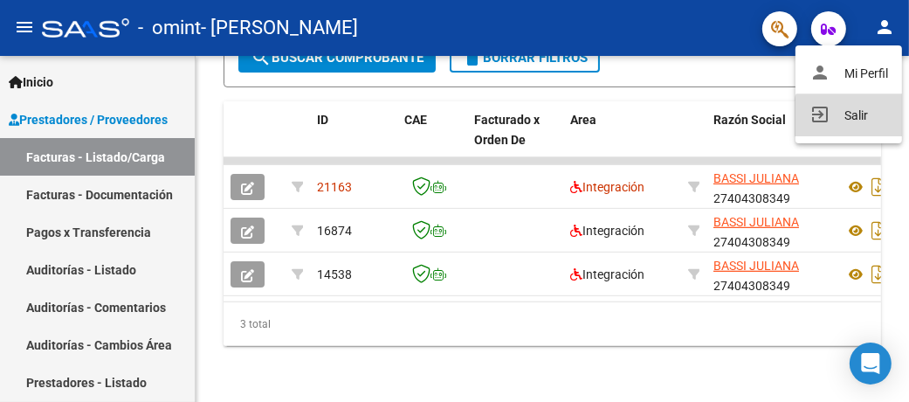
click at [853, 121] on button "exit_to_app Salir" at bounding box center [849, 115] width 107 height 42
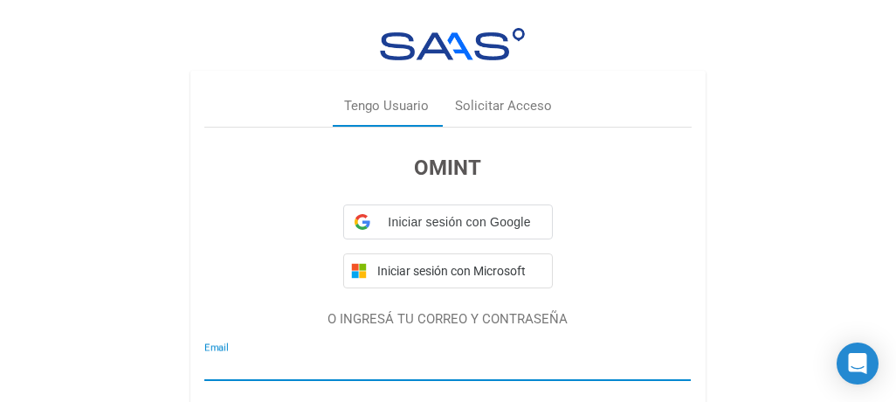
type input "bassijuliana.psi@gmail.com"
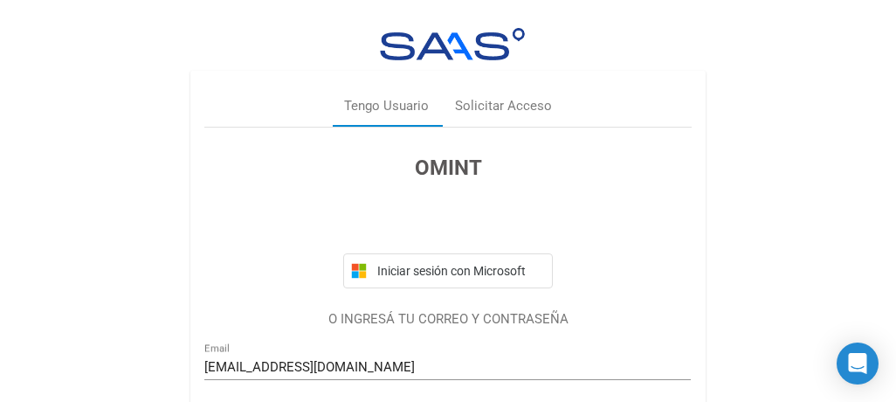
scroll to position [182, 0]
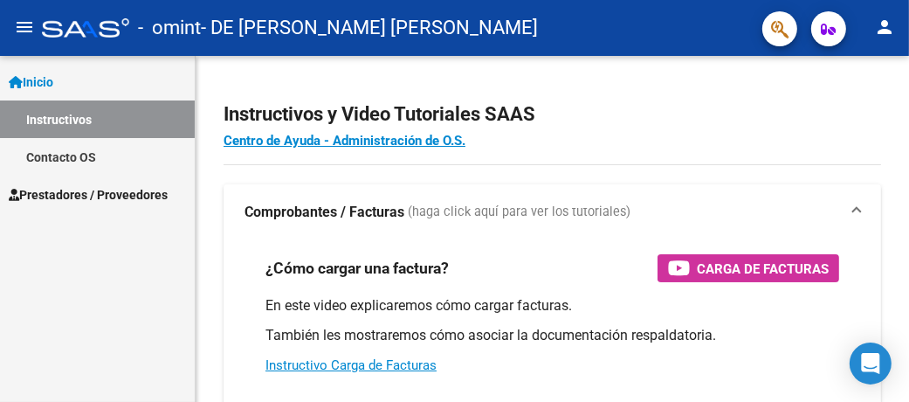
click at [44, 191] on span "Prestadores / Proveedores" at bounding box center [88, 194] width 159 height 19
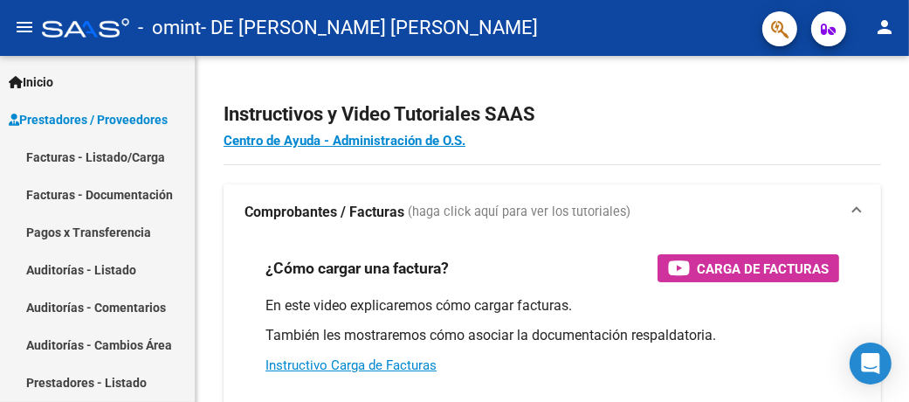
click at [121, 162] on link "Facturas - Listado/Carga" at bounding box center [97, 157] width 195 height 38
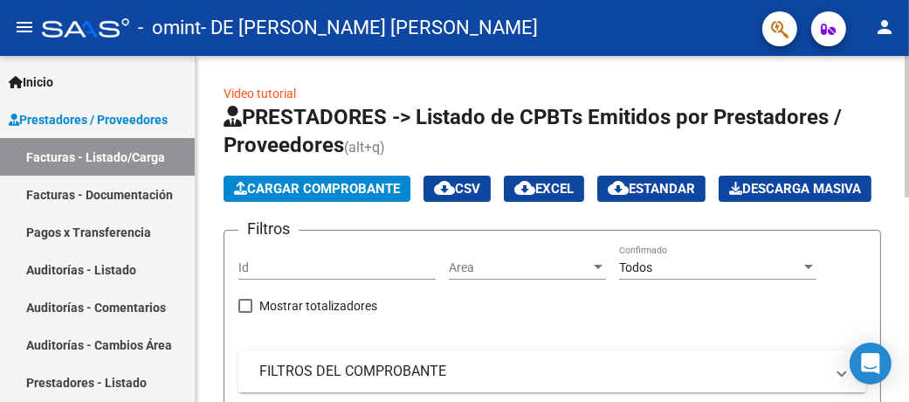
click at [311, 189] on span "Cargar Comprobante" at bounding box center [317, 189] width 166 height 16
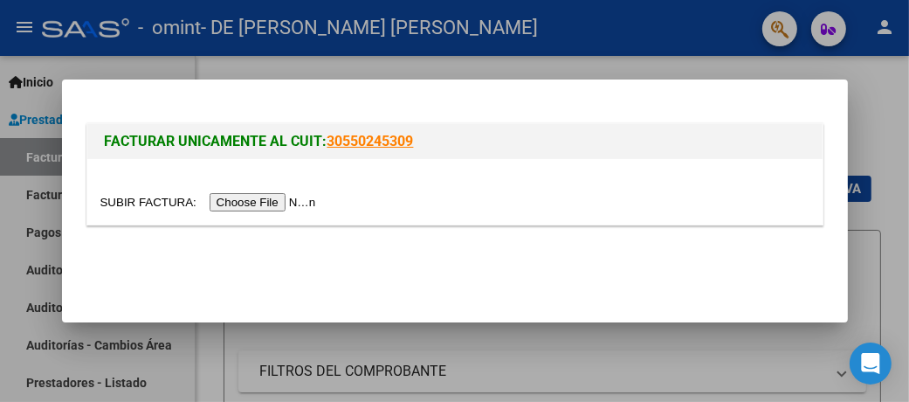
click at [294, 199] on input "file" at bounding box center [210, 202] width 221 height 18
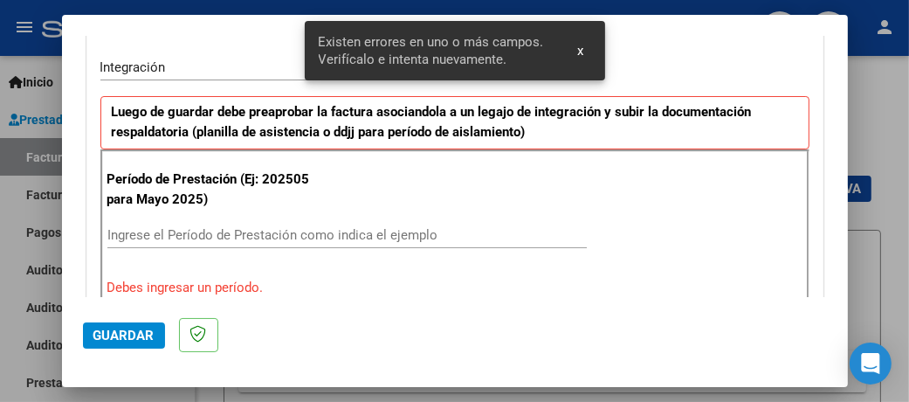
scroll to position [440, 0]
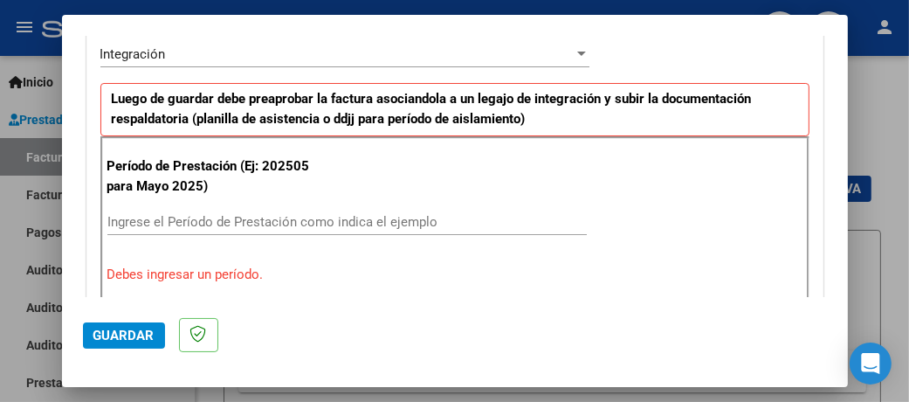
click at [244, 216] on input "Ingrese el Período de Prestación como indica el ejemplo" at bounding box center [347, 222] width 480 height 16
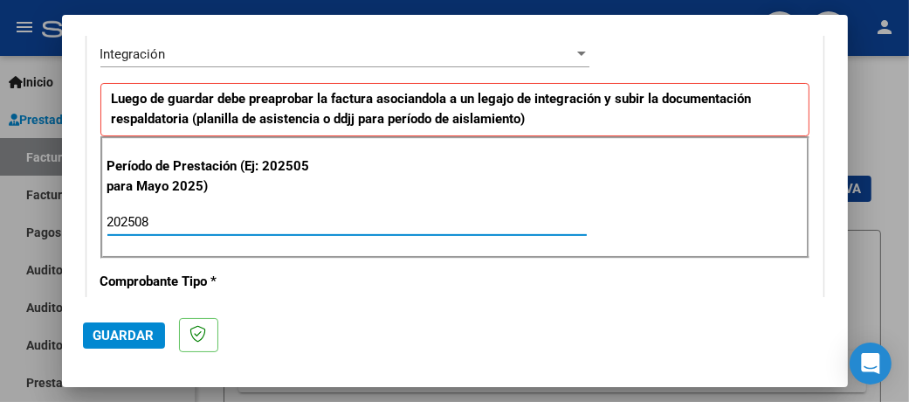
type input "202508"
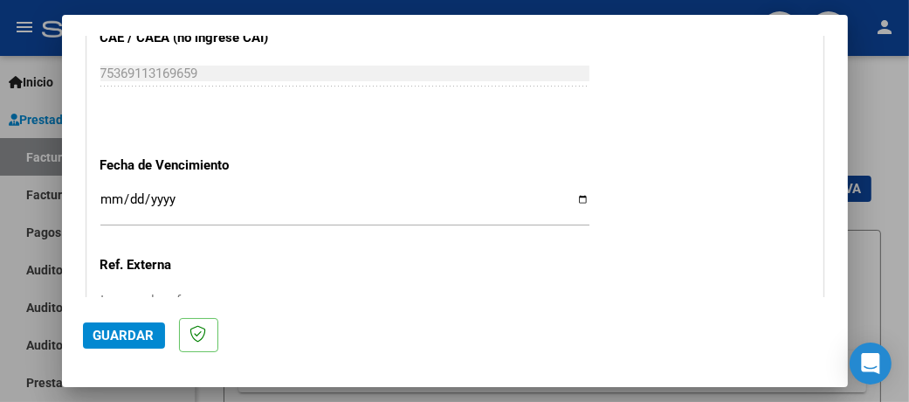
scroll to position [1139, 0]
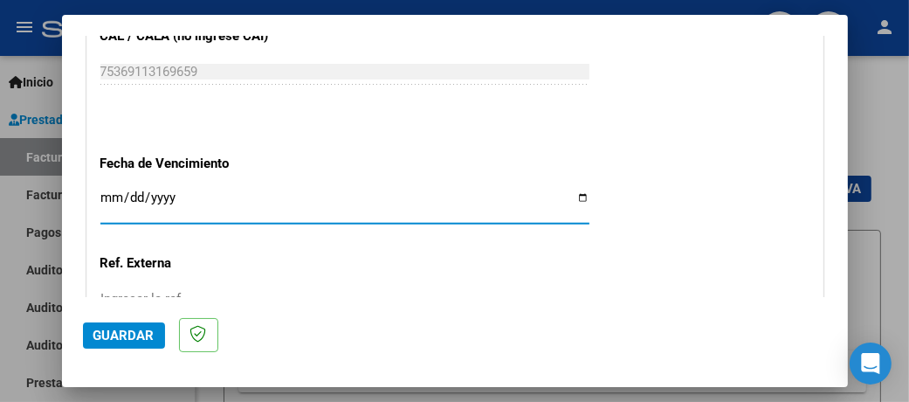
click at [576, 190] on input "Ingresar la fecha" at bounding box center [344, 204] width 489 height 28
type input "[DATE]"
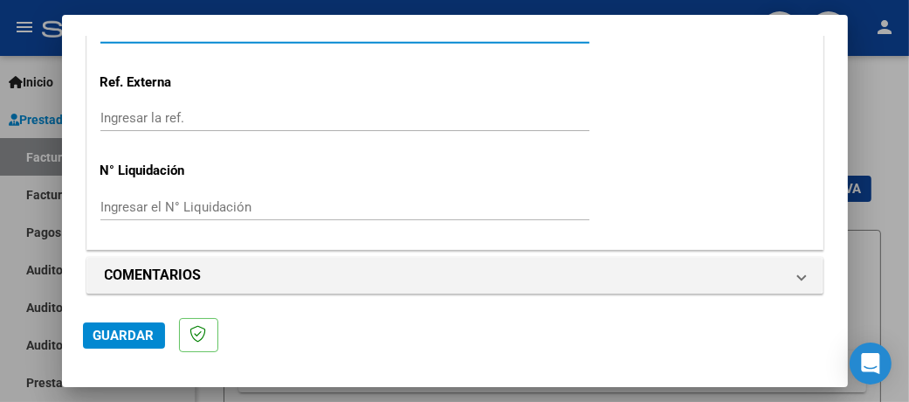
scroll to position [1322, 0]
click at [134, 325] on button "Guardar" at bounding box center [124, 335] width 82 height 26
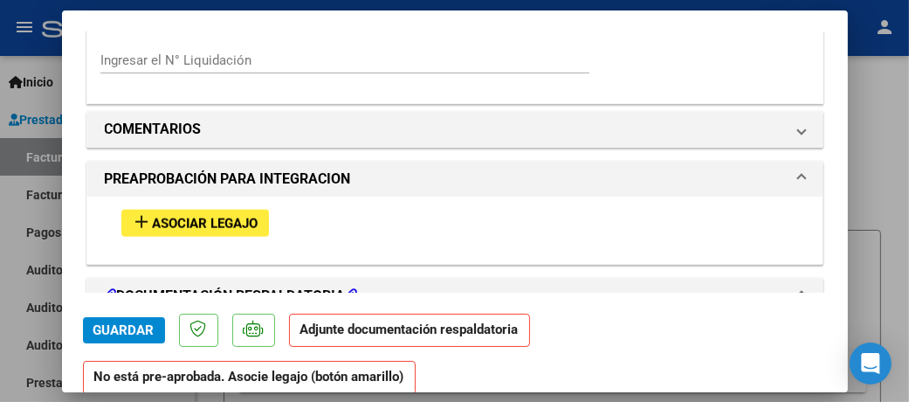
scroll to position [1485, 0]
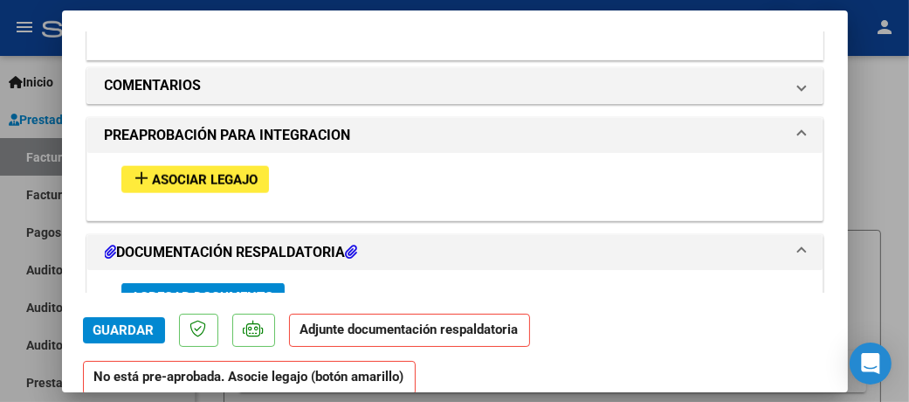
click at [197, 189] on div "add Asociar Legajo" at bounding box center [455, 179] width 694 height 53
click at [197, 179] on span "Asociar Legajo" at bounding box center [206, 180] width 106 height 16
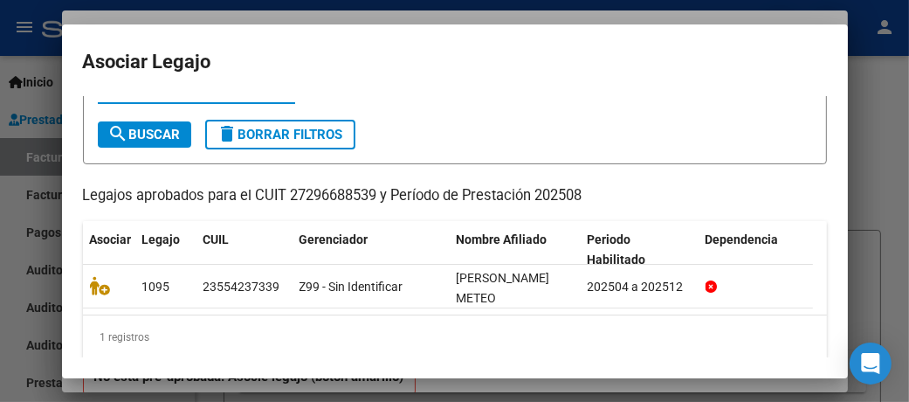
scroll to position [102, 0]
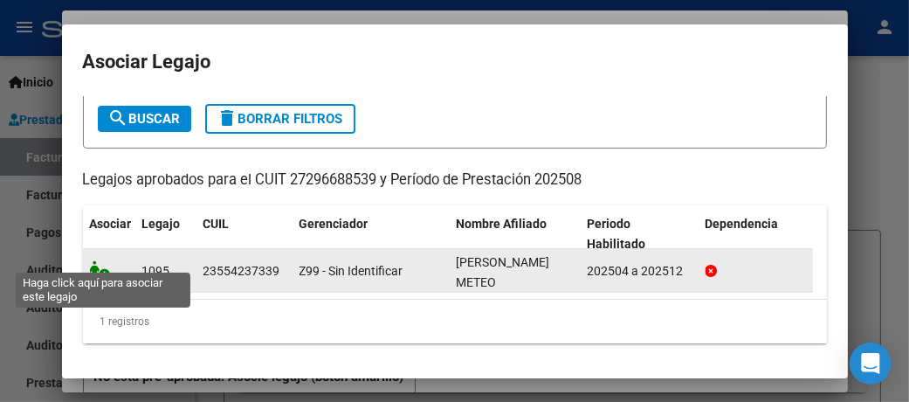
click at [97, 263] on icon at bounding box center [100, 269] width 21 height 19
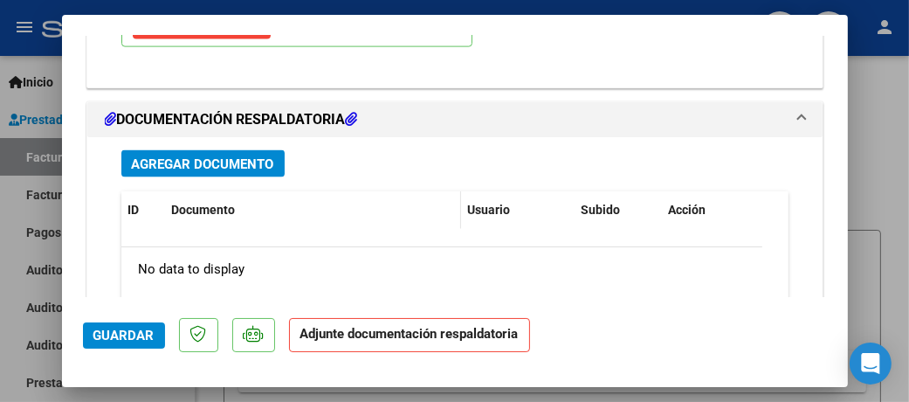
scroll to position [1880, 0]
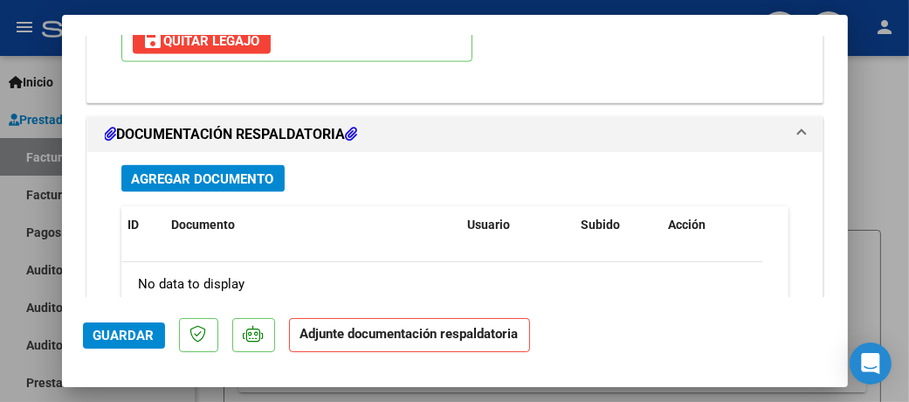
click at [206, 171] on span "Agregar Documento" at bounding box center [203, 179] width 142 height 16
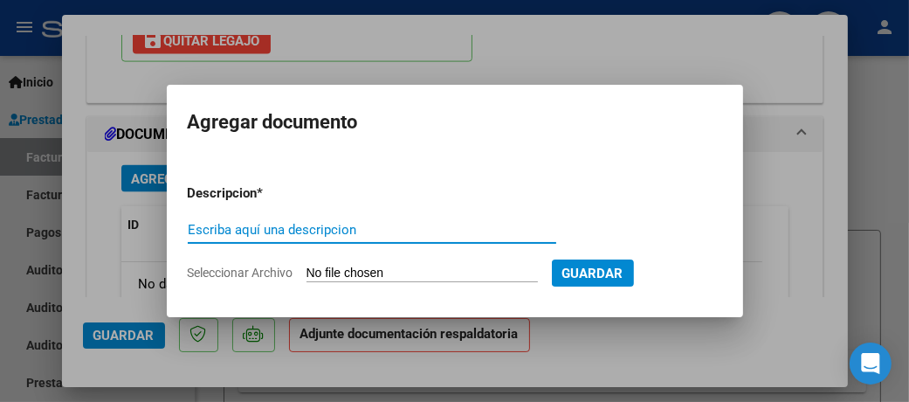
click at [382, 271] on input "Seleccionar Archivo" at bounding box center [422, 274] width 231 height 17
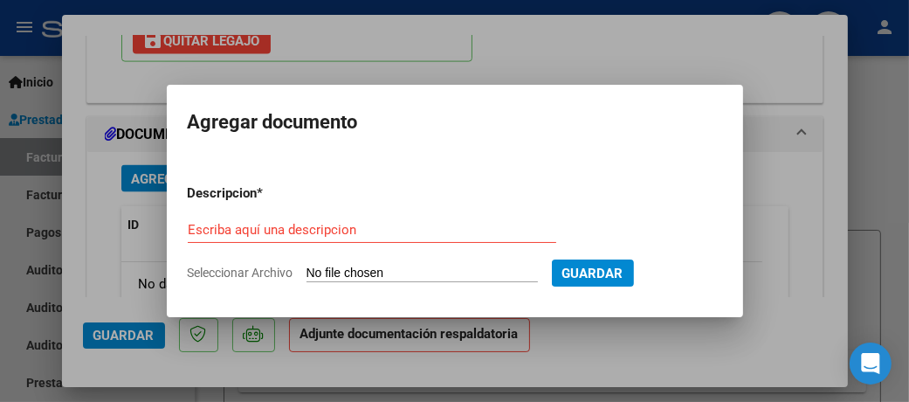
type input "C:\fakepath\27296688539_011_00002_00000981.pdf"
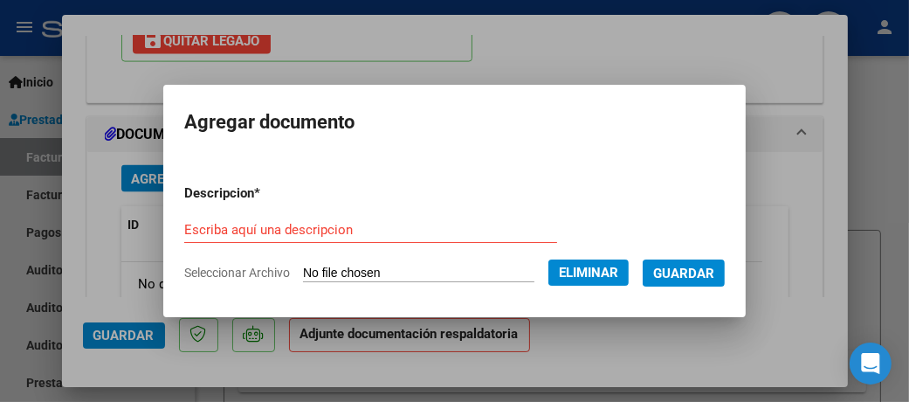
click at [395, 232] on input "Escriba aquí una descripcion" at bounding box center [370, 230] width 373 height 16
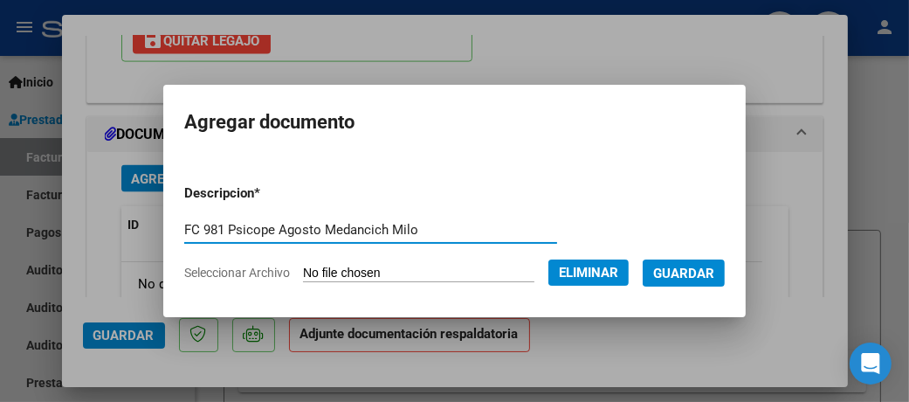
type input "FC 981 Psicope Agosto Medancich Milo"
click at [715, 269] on span "Guardar" at bounding box center [683, 274] width 61 height 16
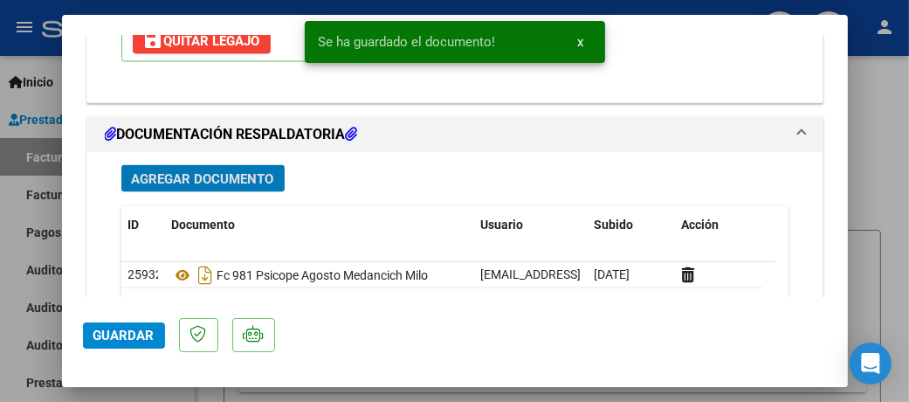
click at [202, 174] on span "Agregar Documento" at bounding box center [203, 179] width 142 height 16
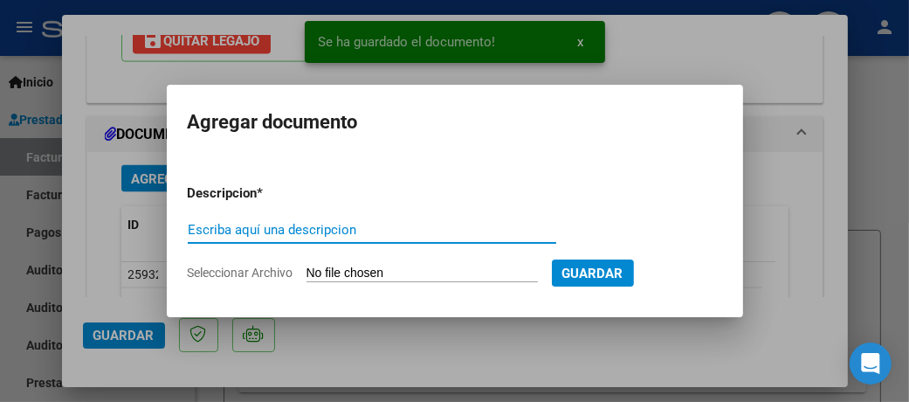
click at [322, 232] on input "Escriba aquí una descripcion" at bounding box center [372, 230] width 369 height 16
click at [374, 280] on input "Seleccionar Archivo" at bounding box center [422, 274] width 231 height 17
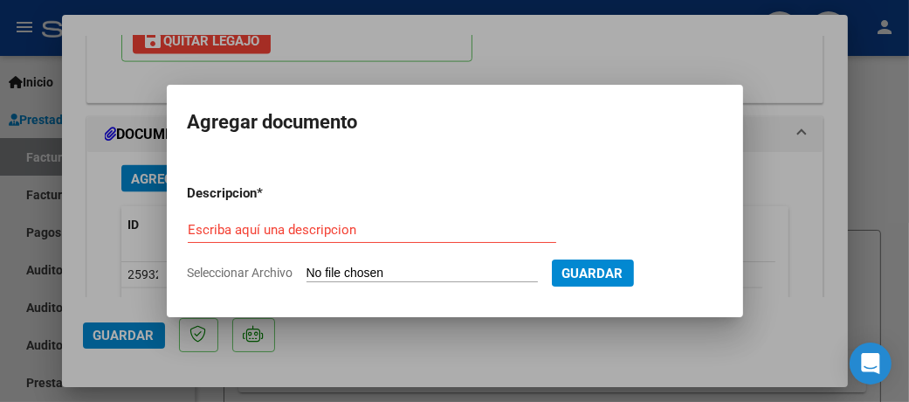
type input "C:\fakepath\Planilla_Asist_27296688539_011_00002_00000981.pdf"
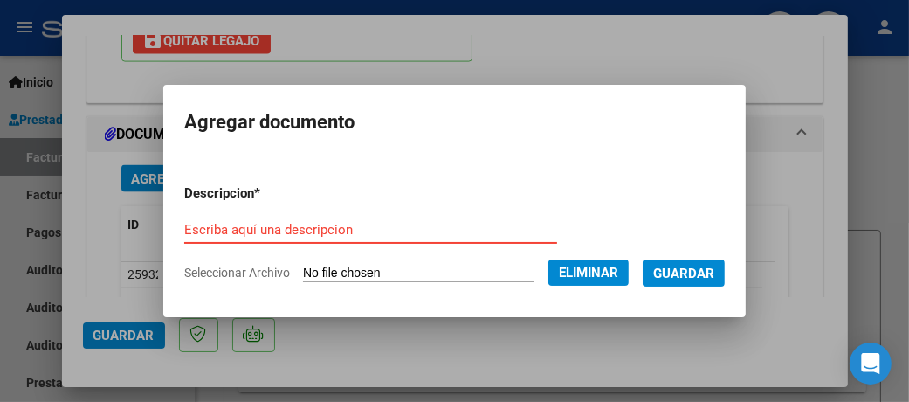
click at [314, 224] on input "Escriba aquí una descripcion" at bounding box center [370, 230] width 373 height 16
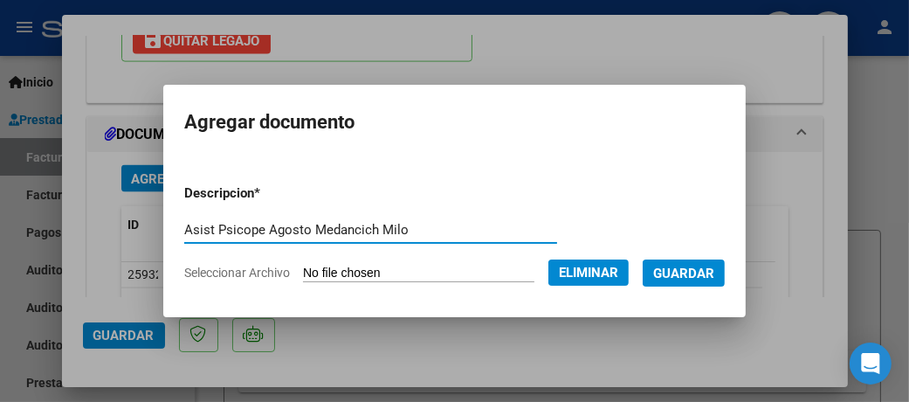
type input "Asist Psicope Agosto Medancich Milo"
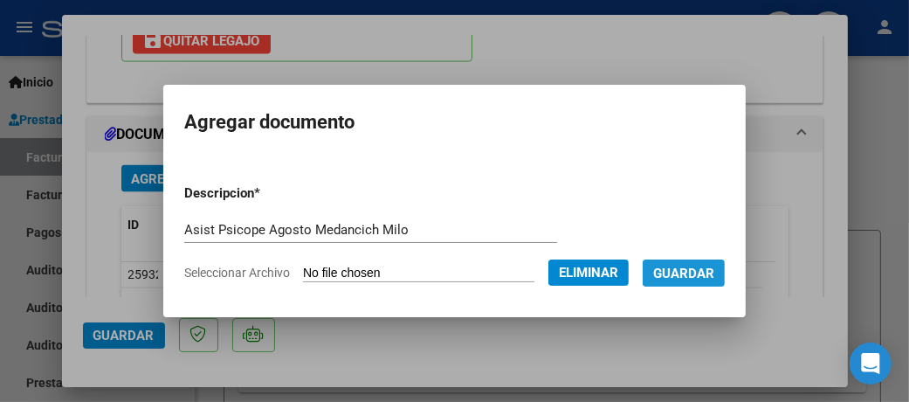
click at [715, 276] on span "Guardar" at bounding box center [683, 274] width 61 height 16
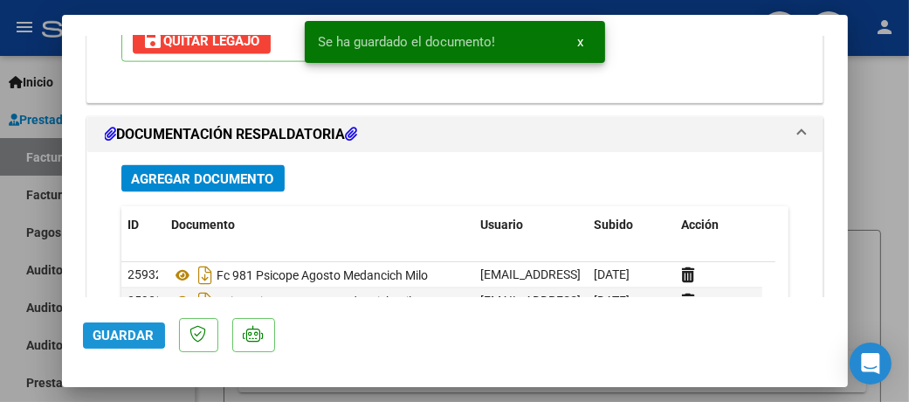
click at [106, 332] on span "Guardar" at bounding box center [123, 336] width 61 height 16
click at [877, 147] on div at bounding box center [454, 201] width 909 height 402
type input "$ 0,00"
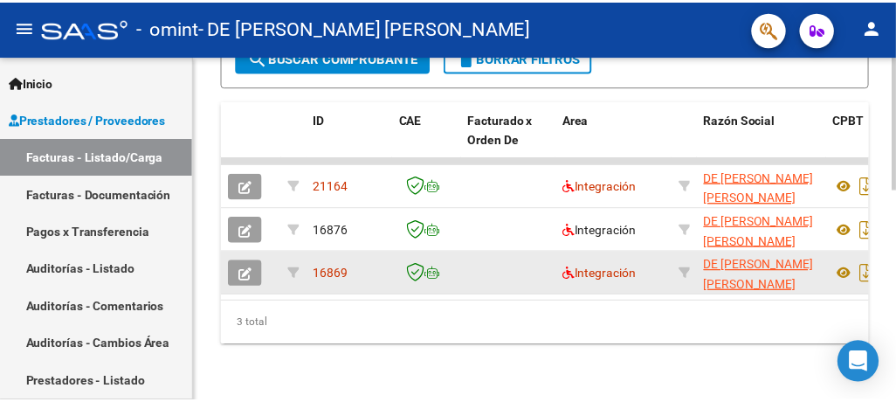
scroll to position [0, 0]
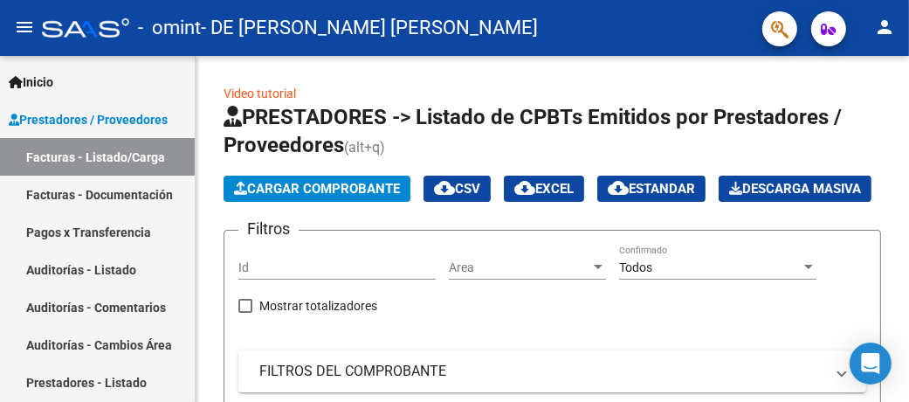
click at [886, 30] on mat-icon "person" at bounding box center [884, 27] width 21 height 21
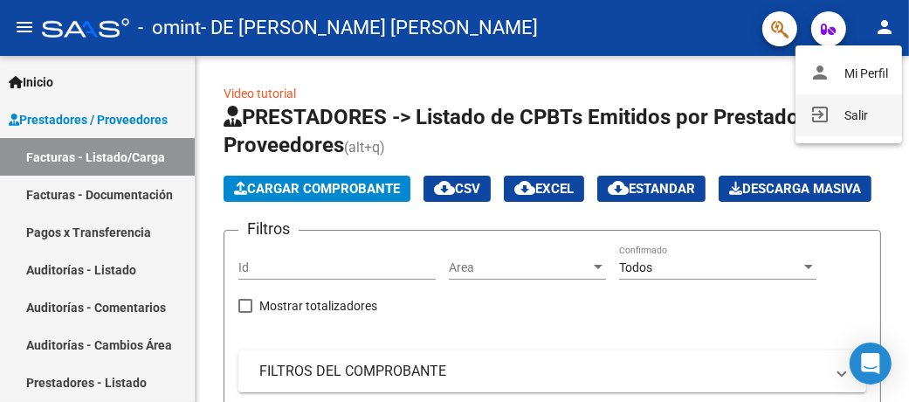
click at [839, 123] on button "exit_to_app Salir" at bounding box center [849, 115] width 107 height 42
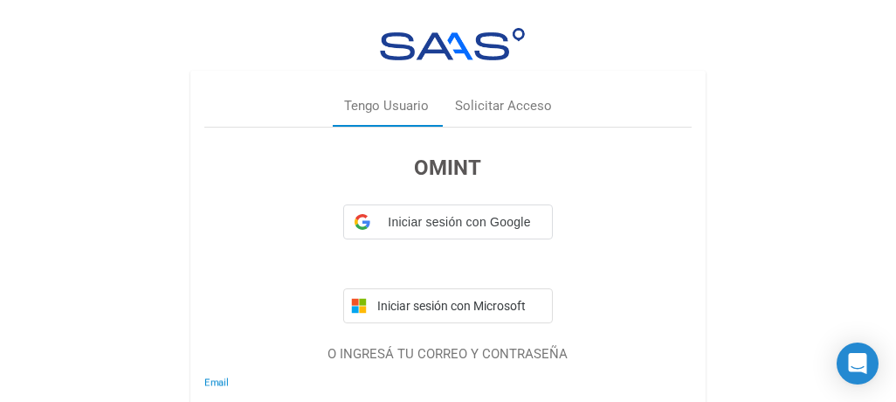
type input "[EMAIL_ADDRESS][DOMAIN_NAME]"
